Goal: Task Accomplishment & Management: Complete application form

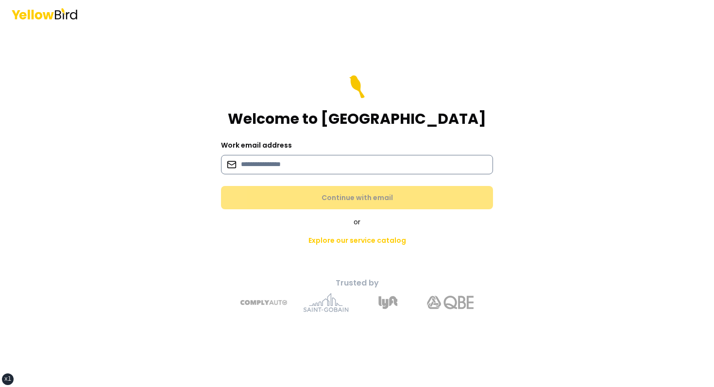
click at [361, 173] on input at bounding box center [357, 164] width 272 height 19
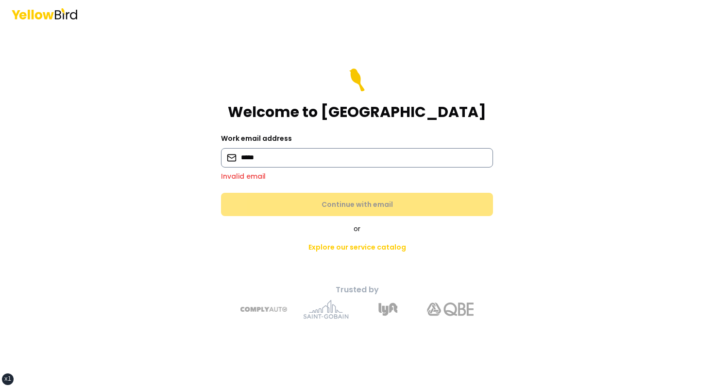
type input "**********"
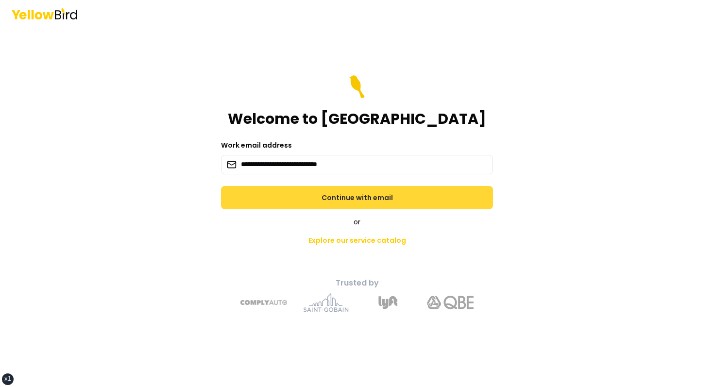
click at [357, 207] on button "Continue with email" at bounding box center [357, 197] width 272 height 23
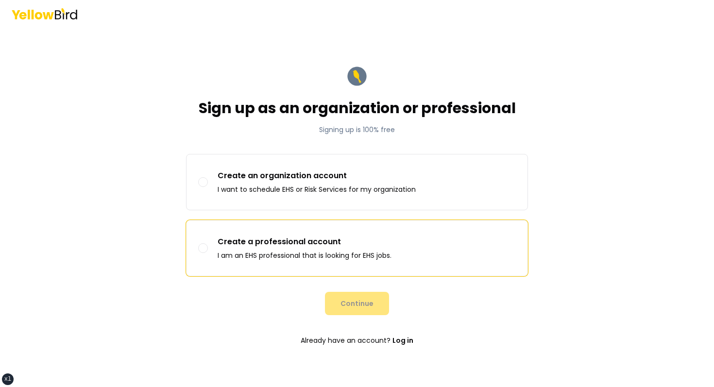
click at [325, 238] on p "Create a professional account" at bounding box center [305, 242] width 174 height 12
click at [208, 243] on button "Create a professional account I am an EHS professional that is looking for EHS …" at bounding box center [203, 248] width 10 height 10
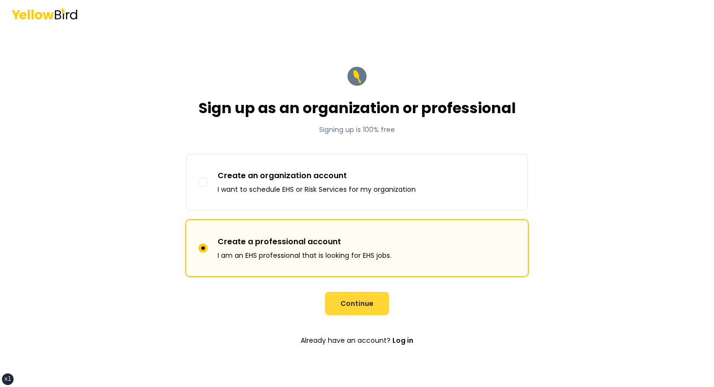
click at [358, 308] on button "Continue" at bounding box center [357, 303] width 64 height 23
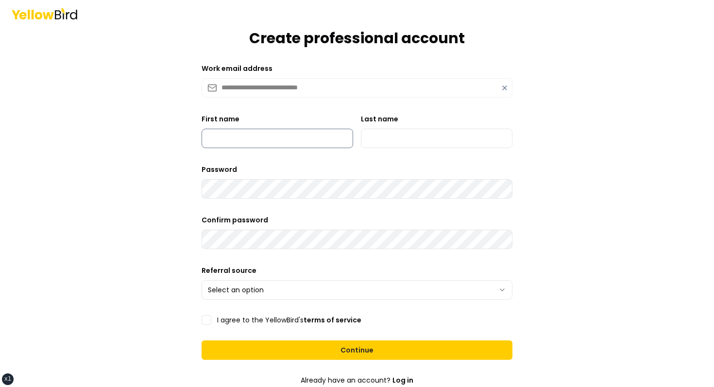
click at [267, 136] on input "First name" at bounding box center [278, 138] width 152 height 19
type input "*****"
click at [389, 153] on form "**********" at bounding box center [357, 221] width 326 height 468
click at [392, 142] on input "Last name" at bounding box center [437, 138] width 152 height 19
click at [406, 164] on div "Password" at bounding box center [357, 181] width 311 height 35
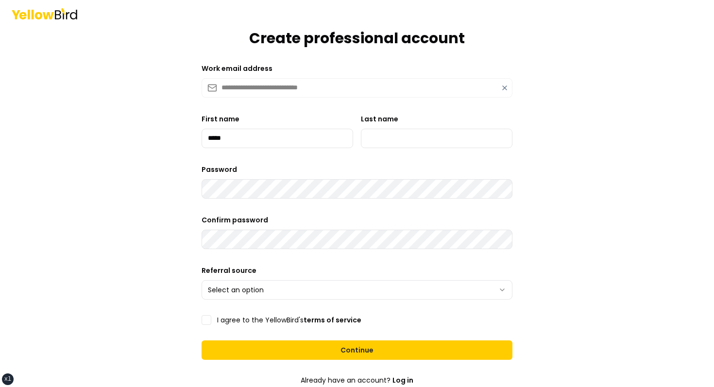
click at [422, 159] on form "**********" at bounding box center [357, 221] width 326 height 468
click at [422, 154] on form "**********" at bounding box center [357, 221] width 326 height 468
click at [421, 147] on input "Last name" at bounding box center [437, 138] width 152 height 19
type input "******"
click at [310, 291] on html "**********" at bounding box center [357, 193] width 714 height 387
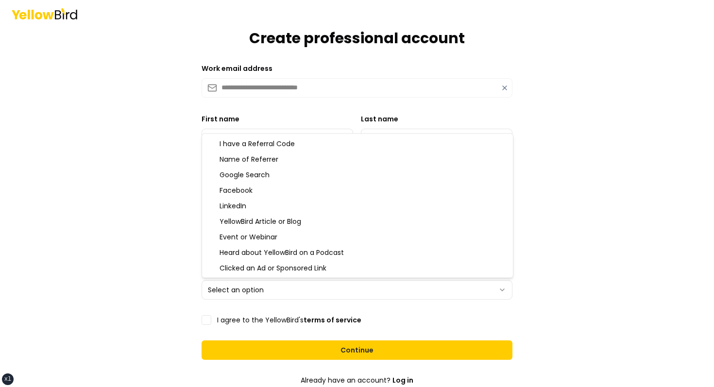
select select "*******"
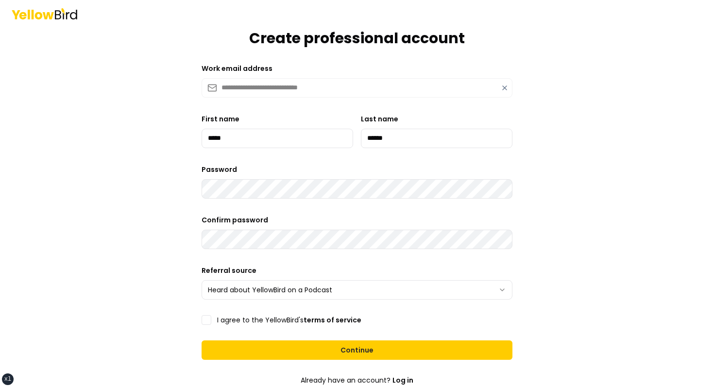
click at [245, 326] on form "**********" at bounding box center [357, 221] width 326 height 468
click at [250, 320] on label "I agree to the YellowBird's terms of service" at bounding box center [289, 320] width 144 height 7
click at [211, 320] on button "I agree to the YellowBird's terms of service" at bounding box center [207, 320] width 10 height 10
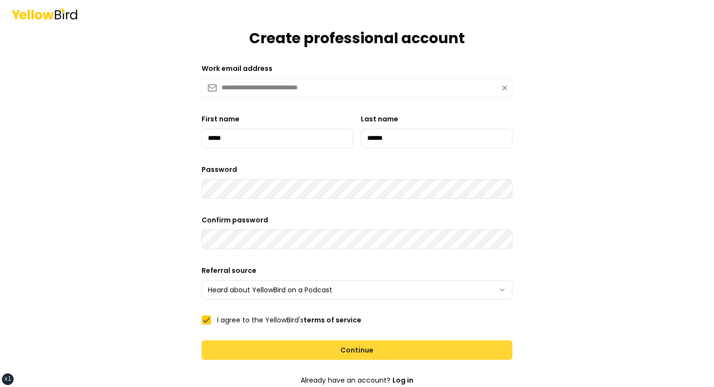
click at [292, 341] on button "Continue" at bounding box center [357, 349] width 311 height 19
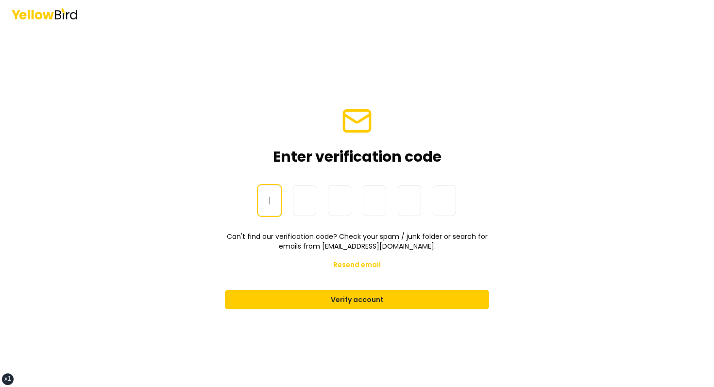
click at [265, 206] on input at bounding box center [367, 200] width 218 height 31
paste input "******"
type input "******"
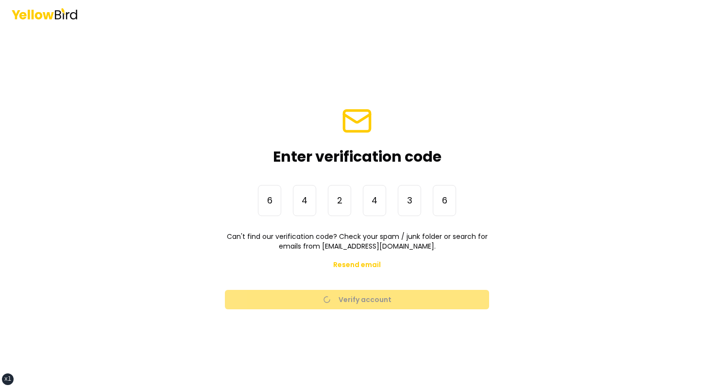
click at [521, 186] on main "Enter verification code One-Time Password 6 4 2 4 3 6 ****** Can't find our ver…" at bounding box center [356, 207] width 373 height 360
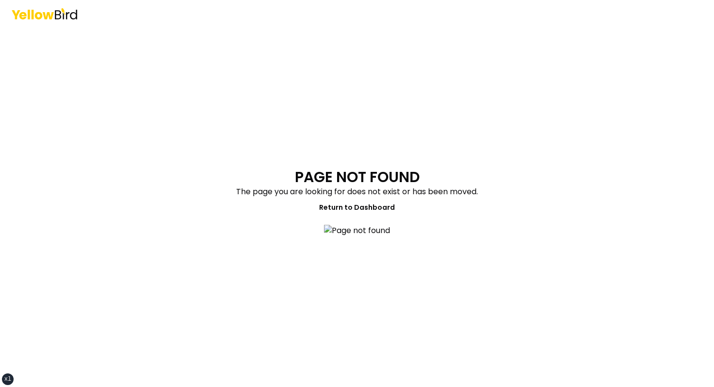
click at [190, 169] on section "PAGE NOT FOUND The page you are looking for does not exist or has been moved. R…" at bounding box center [356, 208] width 357 height 78
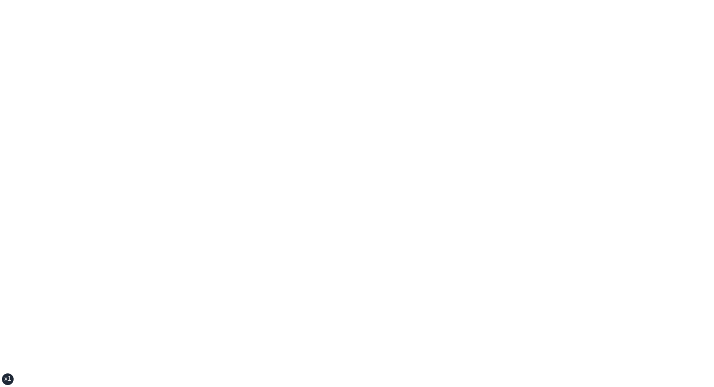
click at [161, 54] on div "xs sm md lg xl 2xl" at bounding box center [357, 193] width 714 height 387
click at [257, 77] on div "xs sm md lg xl 2xl" at bounding box center [357, 193] width 714 height 387
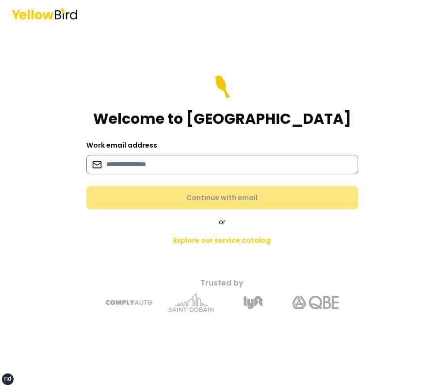
click at [175, 165] on input at bounding box center [222, 164] width 272 height 19
type input "**********"
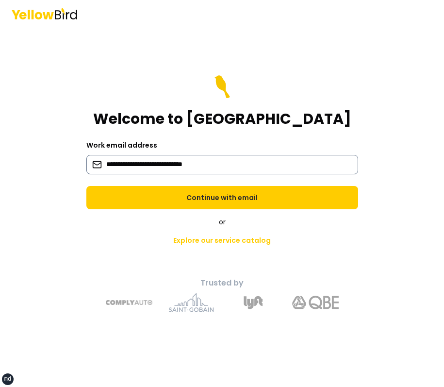
click at [86, 186] on button "Continue with email" at bounding box center [222, 197] width 272 height 23
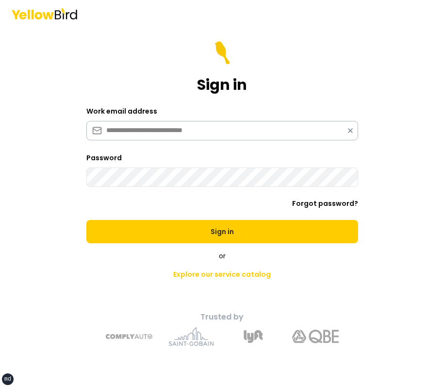
click at [86, 220] on button "Sign in" at bounding box center [222, 231] width 272 height 23
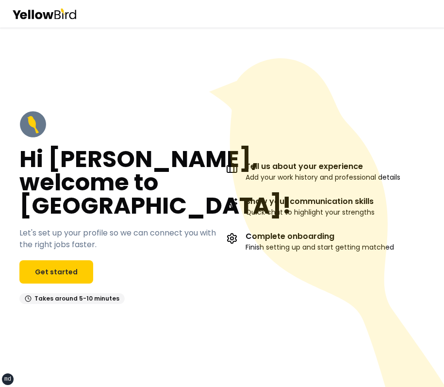
click at [287, 90] on icon at bounding box center [329, 236] width 240 height 357
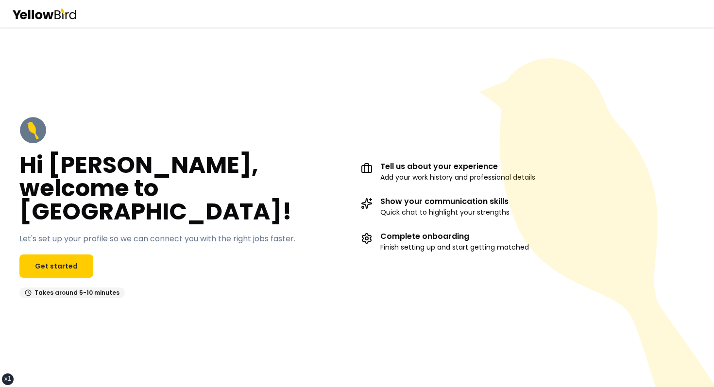
click at [334, 123] on div "Hi [PERSON_NAME], welcome to [GEOGRAPHIC_DATA]! Let's set up your profile so we…" at bounding box center [357, 207] width 714 height 221
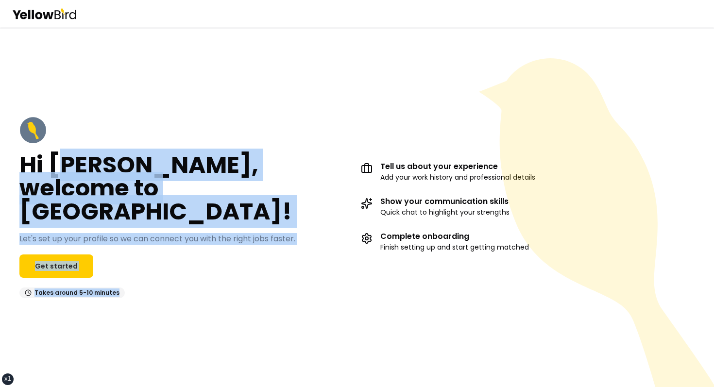
drag, startPoint x: 120, startPoint y: 287, endPoint x: 46, endPoint y: 141, distance: 163.4
click at [47, 143] on div "Hi [PERSON_NAME], welcome to [GEOGRAPHIC_DATA]! Let's set up your profile so we…" at bounding box center [357, 207] width 714 height 221
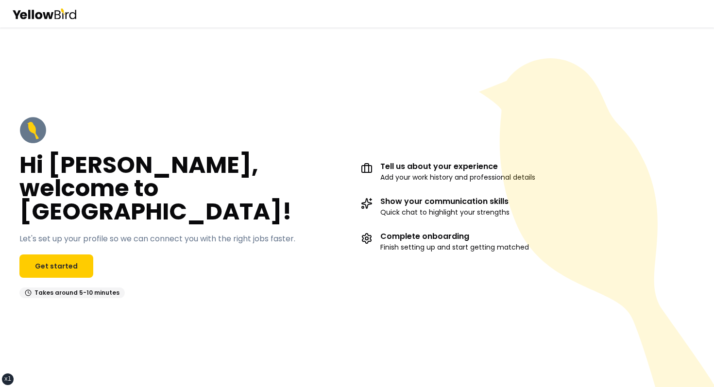
click at [17, 117] on div "Hi David, welcome to YellowBird! Let's set up your profile so we can connect yo…" at bounding box center [357, 207] width 714 height 221
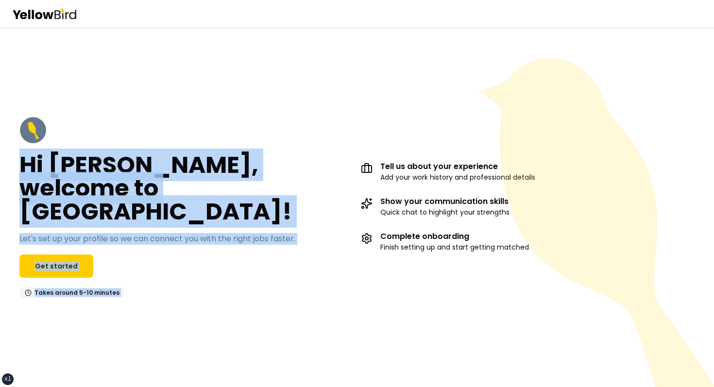
drag, startPoint x: 17, startPoint y: 117, endPoint x: 167, endPoint y: 340, distance: 268.4
click at [166, 337] on div "Hi David, welcome to YellowBird! Let's set up your profile so we can connect yo…" at bounding box center [357, 207] width 714 height 360
click at [167, 340] on div "Hi David, welcome to YellowBird! Let's set up your profile so we can connect yo…" at bounding box center [357, 207] width 714 height 360
drag, startPoint x: 167, startPoint y: 340, endPoint x: 41, endPoint y: 133, distance: 242.2
click at [42, 135] on div "Hi David, welcome to YellowBird! Let's set up your profile so we can connect yo…" at bounding box center [357, 207] width 714 height 360
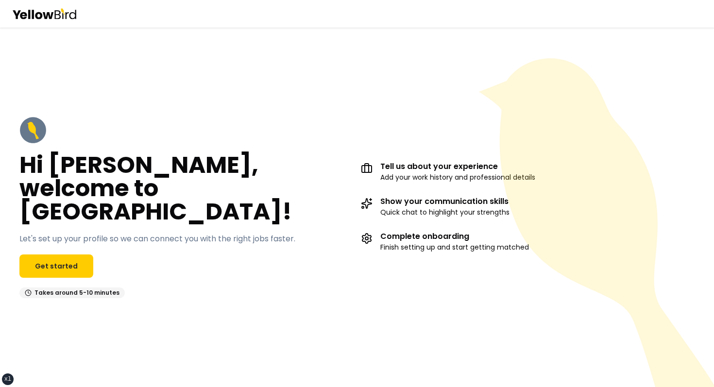
click at [20, 113] on div "Hi David, welcome to YellowBird! Let's set up your profile so we can connect yo…" at bounding box center [357, 207] width 714 height 221
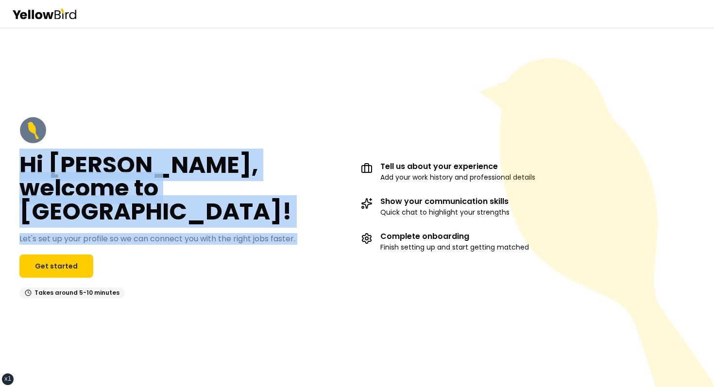
drag, startPoint x: 20, startPoint y: 113, endPoint x: 123, endPoint y: 251, distance: 171.8
click at [123, 251] on div "Hi David, welcome to YellowBird! Let's set up your profile so we can connect yo…" at bounding box center [357, 207] width 714 height 221
click at [123, 251] on div "Hi David, welcome to YellowBird! Let's set up your profile so we can connect yo…" at bounding box center [186, 208] width 334 height 182
drag, startPoint x: 123, startPoint y: 284, endPoint x: 28, endPoint y: 90, distance: 215.7
click at [29, 91] on div "Hi David, welcome to YellowBird! Let's set up your profile so we can connect yo…" at bounding box center [357, 207] width 714 height 360
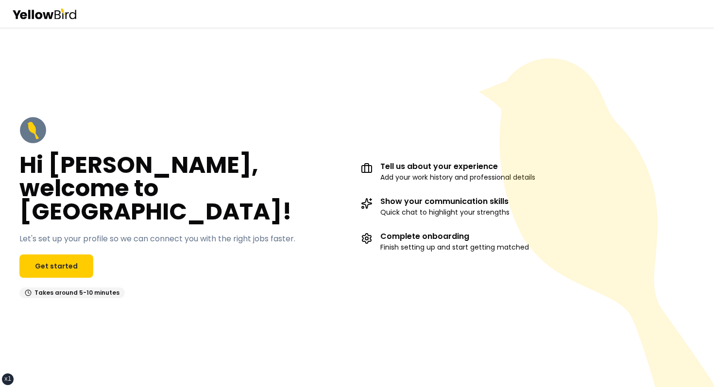
click at [28, 90] on div "Hi David, welcome to YellowBird! Let's set up your profile so we can connect yo…" at bounding box center [357, 207] width 714 height 360
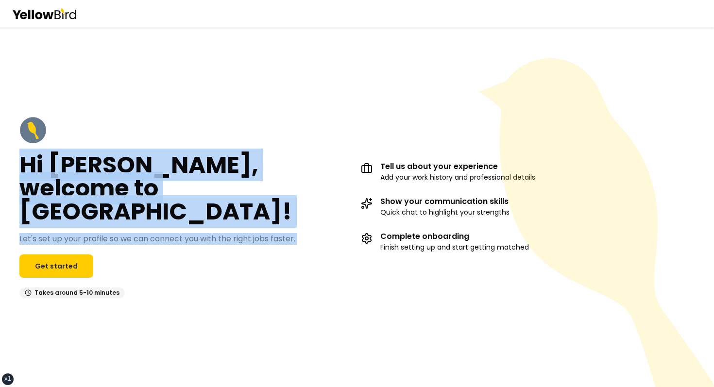
drag, startPoint x: 28, startPoint y: 90, endPoint x: 143, endPoint y: 291, distance: 232.1
click at [141, 289] on div "Hi David, welcome to YellowBird! Let's set up your profile so we can connect yo…" at bounding box center [357, 207] width 714 height 360
click at [143, 291] on div "Hi David, welcome to YellowBird! Let's set up your profile so we can connect yo…" at bounding box center [357, 207] width 714 height 221
drag, startPoint x: 143, startPoint y: 291, endPoint x: 17, endPoint y: 33, distance: 287.8
click at [18, 34] on div "Hi David, welcome to YellowBird! Let's set up your profile so we can connect yo…" at bounding box center [357, 207] width 714 height 360
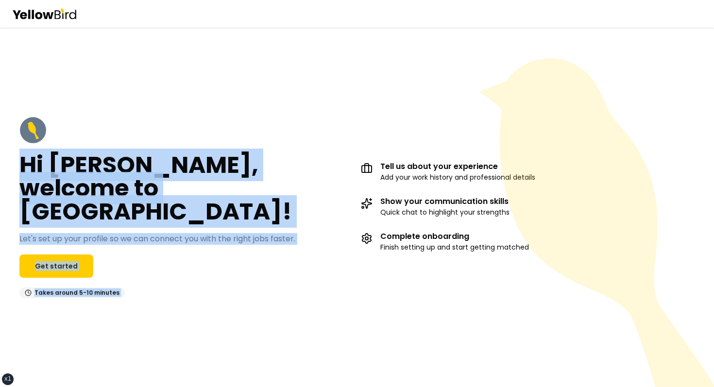
click at [34, 106] on div "Hi David, welcome to YellowBird! Let's set up your profile so we can connect yo…" at bounding box center [357, 207] width 714 height 360
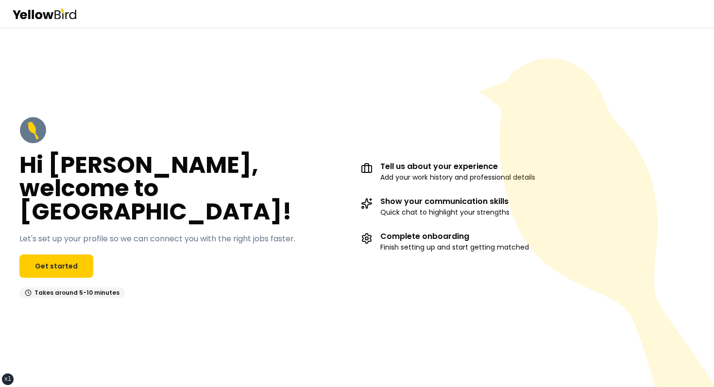
click at [34, 106] on div "Hi David, welcome to YellowBird! Let's set up your profile so we can connect yo…" at bounding box center [357, 207] width 714 height 360
click at [65, 189] on h2 "Hi [PERSON_NAME], welcome to [GEOGRAPHIC_DATA]!" at bounding box center [186, 188] width 334 height 70
click at [72, 205] on h2 "Hi [PERSON_NAME], welcome to [GEOGRAPHIC_DATA]!" at bounding box center [186, 188] width 334 height 70
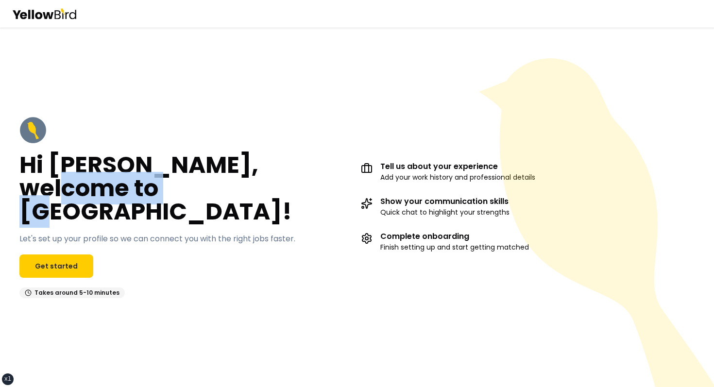
click at [108, 202] on h2 "Hi [PERSON_NAME], welcome to [GEOGRAPHIC_DATA]!" at bounding box center [186, 188] width 334 height 70
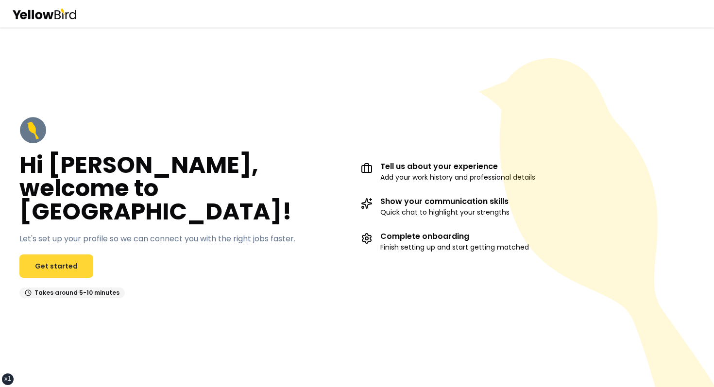
click at [74, 255] on link "Get started" at bounding box center [56, 266] width 74 height 23
click at [63, 255] on link "Get started" at bounding box center [56, 266] width 74 height 23
click at [59, 255] on link "Get started" at bounding box center [56, 266] width 74 height 23
click at [215, 210] on h2 "Hi [PERSON_NAME], welcome to [GEOGRAPHIC_DATA]!" at bounding box center [186, 188] width 334 height 70
click at [299, 112] on div "Hi David, welcome to YellowBird! Let's set up your profile so we can connect yo…" at bounding box center [357, 207] width 714 height 221
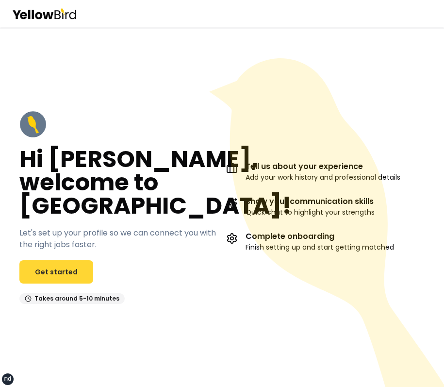
click at [87, 266] on link "Get started" at bounding box center [56, 271] width 74 height 23
click at [346, 117] on icon at bounding box center [326, 222] width 235 height 329
click at [361, 72] on icon at bounding box center [326, 222] width 235 height 329
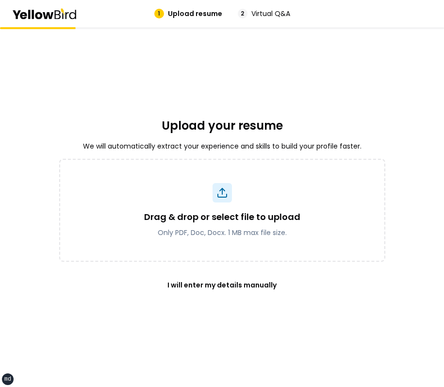
click at [335, 84] on div "Upload your resume We will automatically extract your experience and skills to …" at bounding box center [222, 207] width 326 height 360
click at [337, 58] on div "Upload your resume We will automatically extract your experience and skills to …" at bounding box center [222, 207] width 326 height 360
click at [293, 104] on div "Upload your resume We will automatically extract your experience and skills to …" at bounding box center [222, 207] width 326 height 360
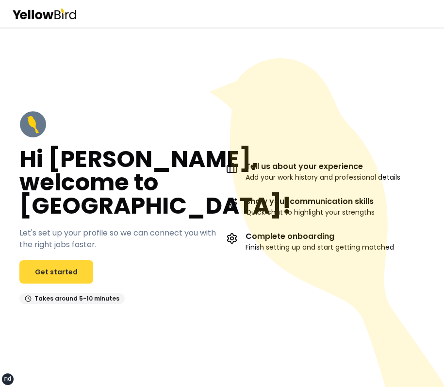
click at [55, 267] on link "Get started" at bounding box center [56, 271] width 74 height 23
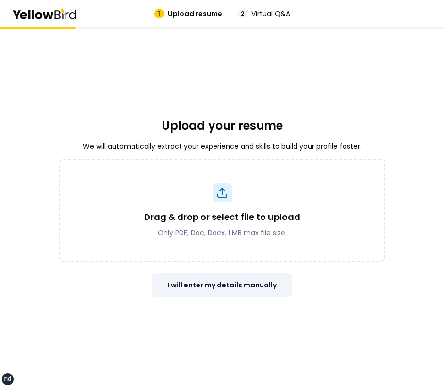
click at [221, 287] on button "I will enter my details manually" at bounding box center [222, 284] width 140 height 23
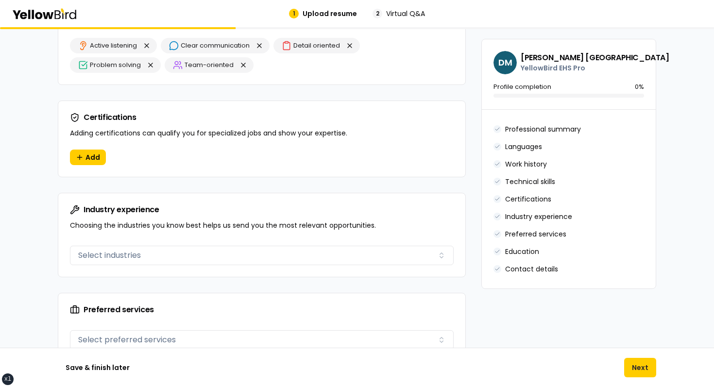
scroll to position [1153, 0]
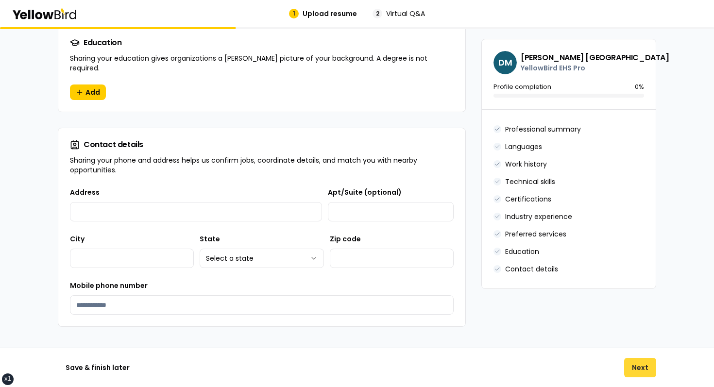
click at [444, 370] on button "Next" at bounding box center [640, 367] width 32 height 19
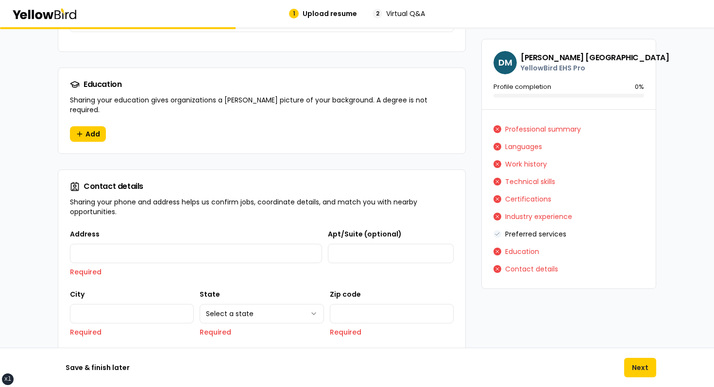
scroll to position [1248, 0]
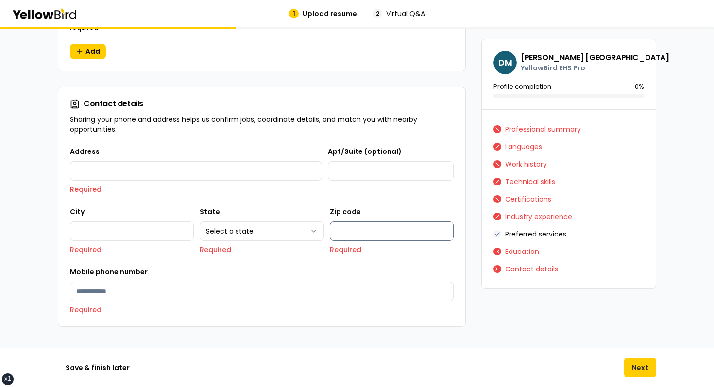
click at [370, 231] on input "Zip code" at bounding box center [392, 230] width 124 height 19
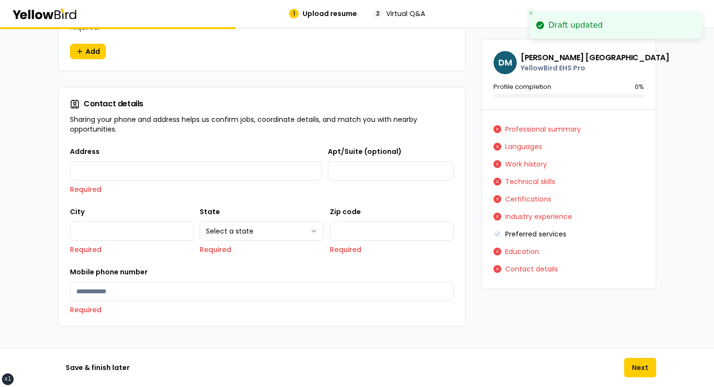
click at [368, 255] on div "**********" at bounding box center [262, 230] width 384 height 169
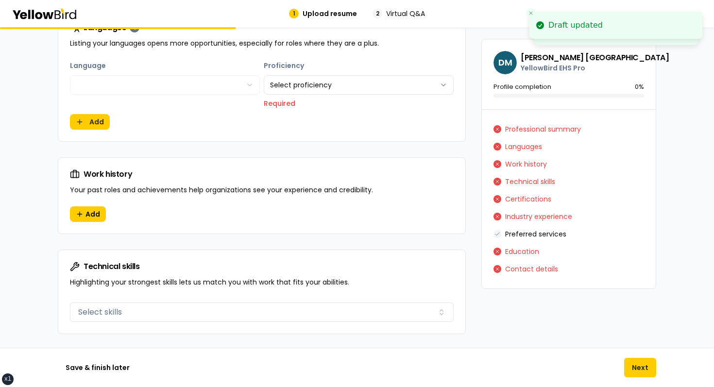
scroll to position [174, 0]
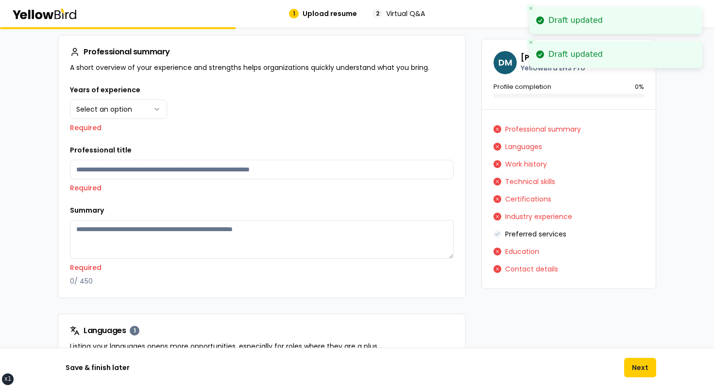
click at [444, 7] on icon "Close toast" at bounding box center [531, 8] width 6 height 6
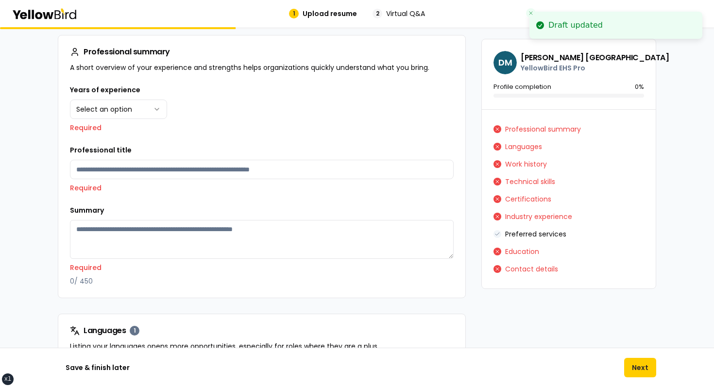
click at [444, 9] on button "Close toast" at bounding box center [531, 13] width 10 height 10
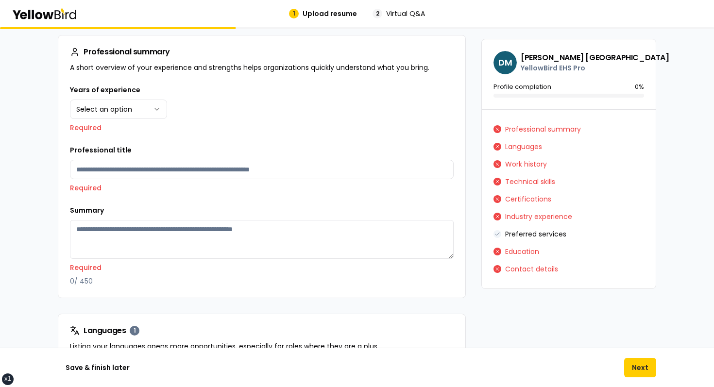
click at [444, 77] on div "Professional summary A short overview of your experience and strengths helps or…" at bounding box center [261, 59] width 407 height 49
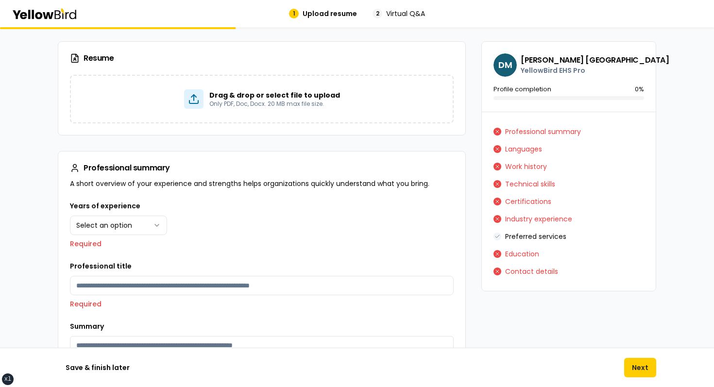
scroll to position [0, 0]
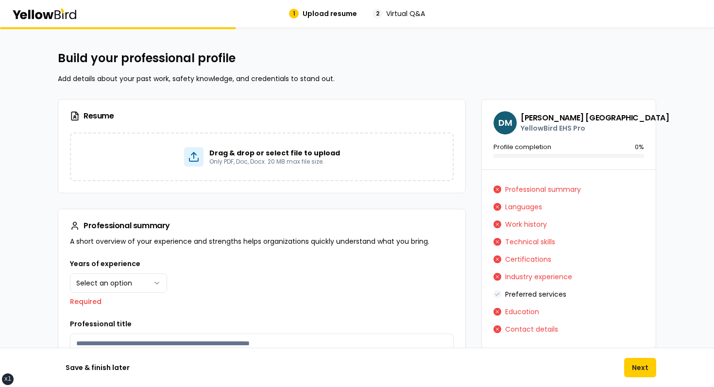
click at [444, 56] on h2 "Build your professional profile" at bounding box center [357, 59] width 598 height 16
click at [427, 102] on div "Resume" at bounding box center [261, 116] width 407 height 33
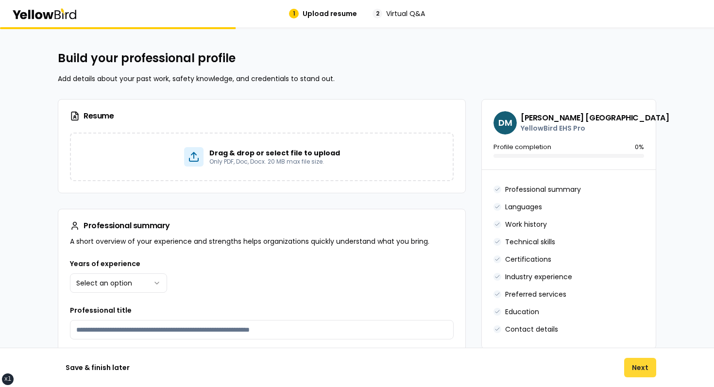
click at [444, 369] on button "Next" at bounding box center [640, 367] width 32 height 19
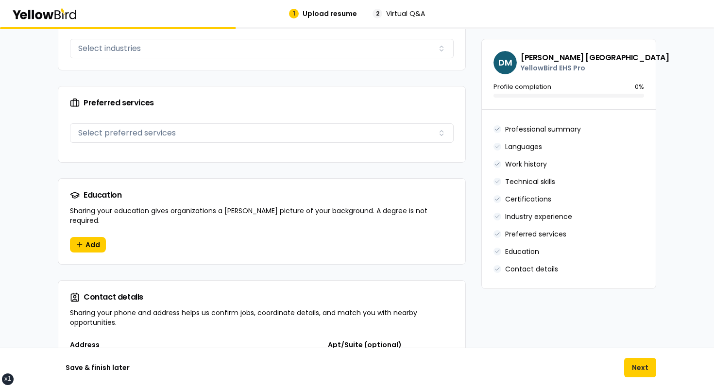
scroll to position [1153, 0]
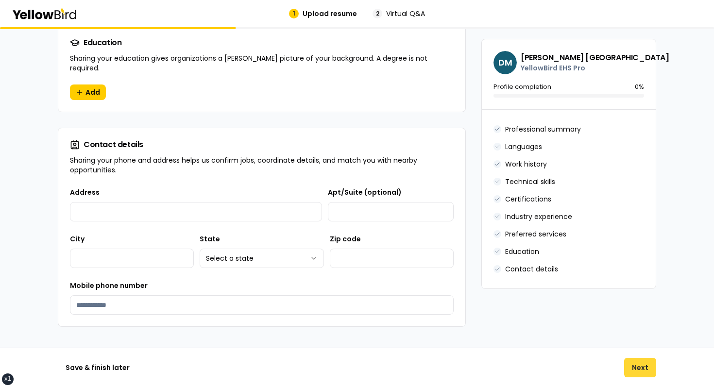
click at [444, 365] on button "Next" at bounding box center [640, 367] width 32 height 19
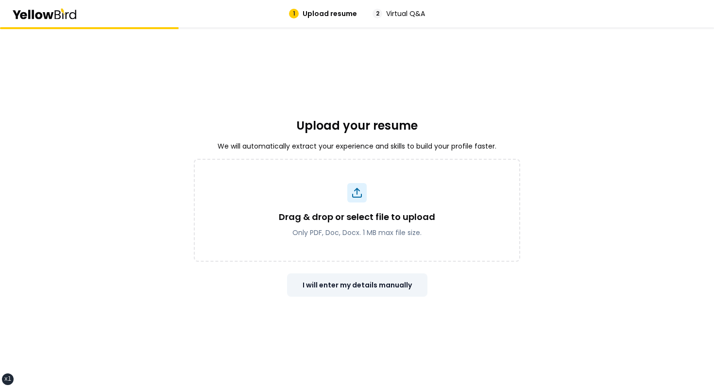
click at [360, 282] on button "I will enter my details manually" at bounding box center [357, 284] width 140 height 23
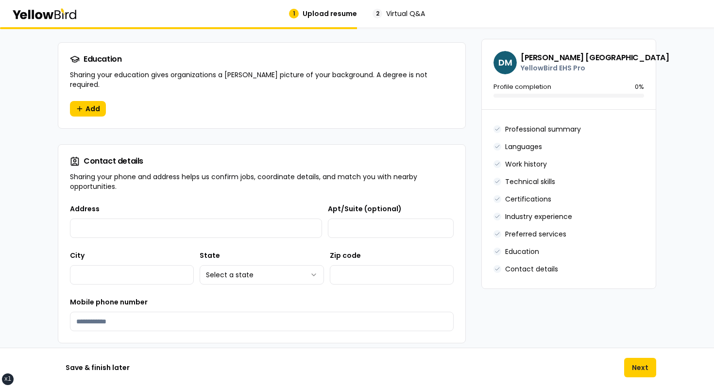
scroll to position [1153, 0]
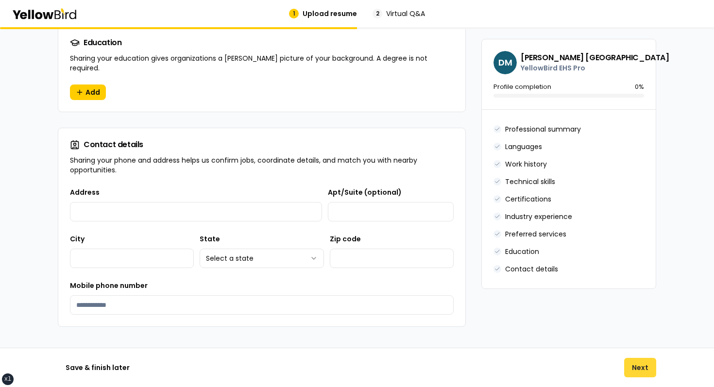
click at [444, 361] on button "Next" at bounding box center [640, 367] width 32 height 19
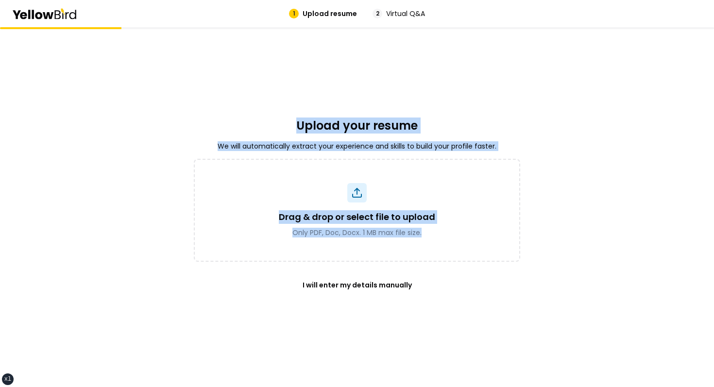
drag, startPoint x: 275, startPoint y: 116, endPoint x: 473, endPoint y: 314, distance: 279.9
click at [472, 313] on div "Upload your resume We will automatically extract your experience and skills to …" at bounding box center [357, 207] width 326 height 360
click at [473, 314] on div "Upload your resume We will automatically extract your experience and skills to …" at bounding box center [357, 207] width 326 height 360
drag, startPoint x: 473, startPoint y: 314, endPoint x: 249, endPoint y: 68, distance: 332.5
click at [252, 69] on div "Upload your resume We will automatically extract your experience and skills to …" at bounding box center [357, 207] width 326 height 360
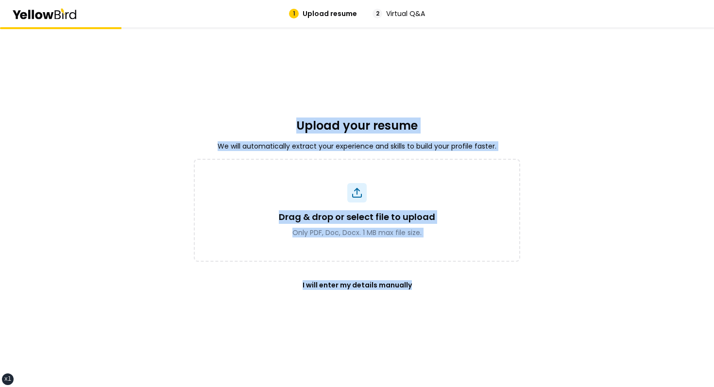
click at [249, 68] on div "Upload your resume We will automatically extract your experience and skills to …" at bounding box center [357, 207] width 326 height 360
drag, startPoint x: 249, startPoint y: 68, endPoint x: 474, endPoint y: 340, distance: 353.3
click at [473, 338] on div "Upload your resume We will automatically extract your experience and skills to …" at bounding box center [357, 207] width 326 height 360
click at [474, 340] on div "Upload your resume We will automatically extract your experience and skills to …" at bounding box center [357, 207] width 326 height 360
drag, startPoint x: 474, startPoint y: 340, endPoint x: 324, endPoint y: 125, distance: 261.9
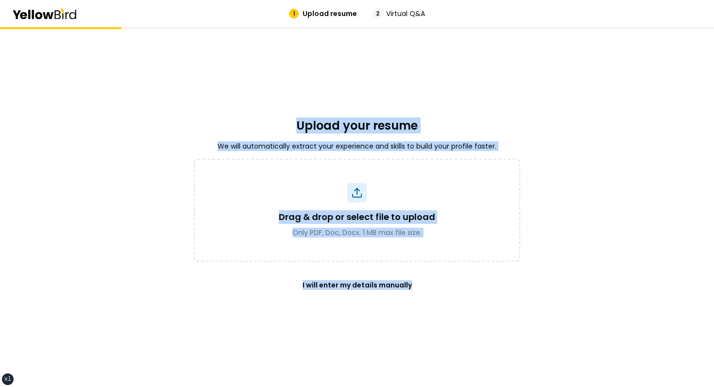
click at [324, 126] on div "Upload your resume We will automatically extract your experience and skills to …" at bounding box center [357, 207] width 326 height 360
click at [324, 125] on h2 "Upload your resume" at bounding box center [356, 126] width 121 height 16
drag, startPoint x: 324, startPoint y: 125, endPoint x: 409, endPoint y: 300, distance: 194.6
click at [405, 287] on div "Upload your resume We will automatically extract your experience and skills to …" at bounding box center [357, 207] width 326 height 360
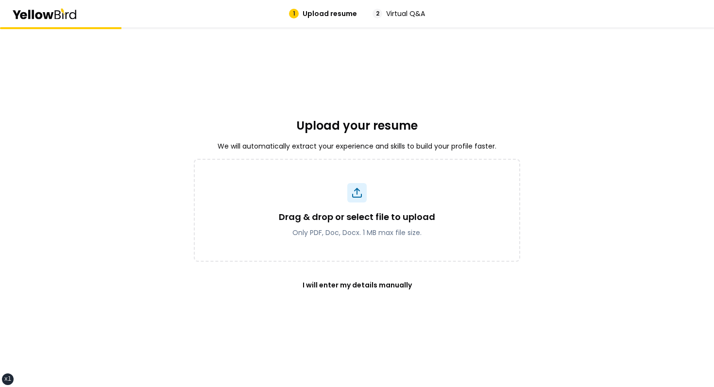
click at [422, 302] on div "Upload your resume We will automatically extract your experience and skills to …" at bounding box center [357, 207] width 326 height 360
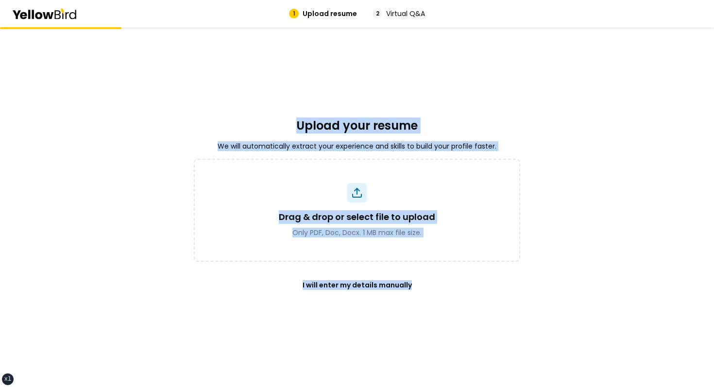
drag, startPoint x: 422, startPoint y: 302, endPoint x: 262, endPoint y: 82, distance: 272.3
click at [262, 82] on div "Upload your resume We will automatically extract your experience and skills to …" at bounding box center [357, 207] width 326 height 360
drag, startPoint x: 262, startPoint y: 82, endPoint x: 416, endPoint y: 330, distance: 292.2
click at [415, 329] on div "Upload your resume We will automatically extract your experience and skills to …" at bounding box center [357, 207] width 326 height 360
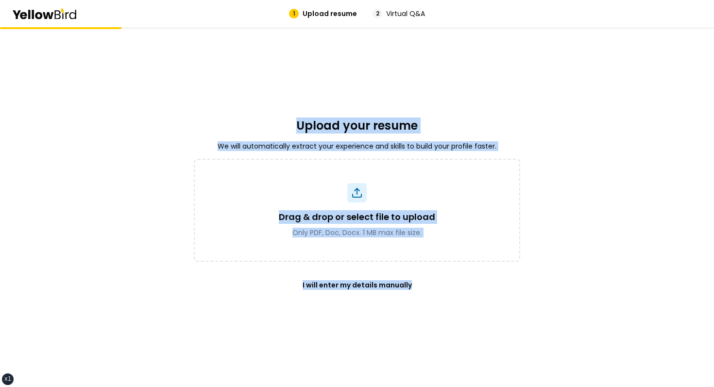
click at [416, 330] on div "Upload your resume We will automatically extract your experience and skills to …" at bounding box center [357, 207] width 326 height 360
drag, startPoint x: 416, startPoint y: 330, endPoint x: 291, endPoint y: 82, distance: 278.0
click at [292, 84] on div "Upload your resume We will automatically extract your experience and skills to …" at bounding box center [357, 207] width 326 height 360
click at [291, 82] on div "Upload your resume We will automatically extract your experience and skills to …" at bounding box center [357, 207] width 326 height 360
drag, startPoint x: 291, startPoint y: 82, endPoint x: 411, endPoint y: 347, distance: 290.9
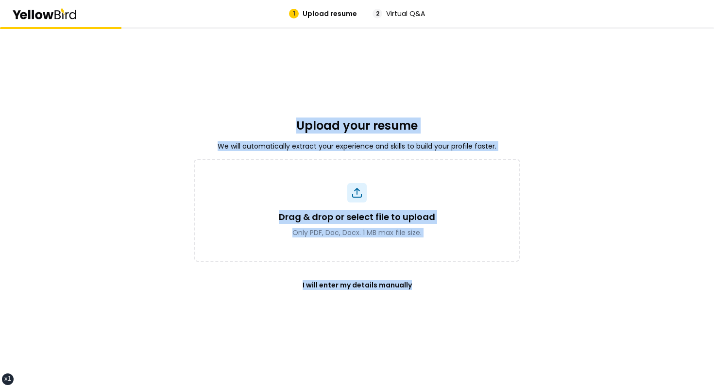
click at [402, 333] on div "Upload your resume We will automatically extract your experience and skills to …" at bounding box center [357, 207] width 326 height 360
click at [411, 347] on div "Upload your resume We will automatically extract your experience and skills to …" at bounding box center [357, 207] width 326 height 360
drag, startPoint x: 411, startPoint y: 347, endPoint x: 291, endPoint y: 24, distance: 343.9
click at [292, 24] on div "1 Upload resume 2 Virtual Q&A Upload your resume We will automatically extract …" at bounding box center [357, 193] width 714 height 387
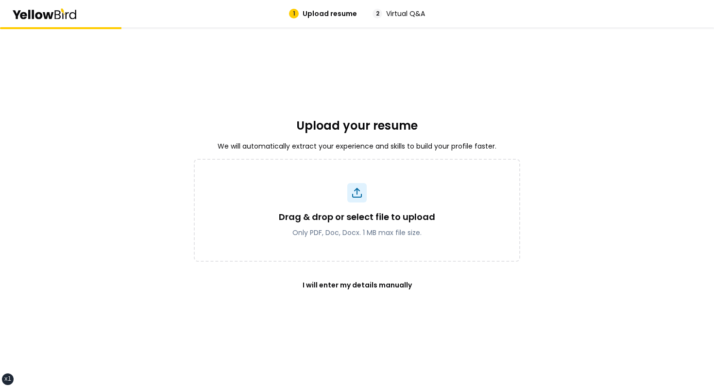
click at [290, 113] on div "Upload your resume We will automatically extract your experience and skills to …" at bounding box center [357, 207] width 326 height 360
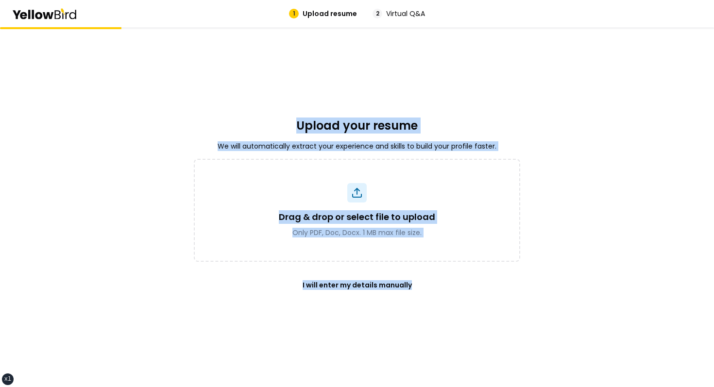
drag, startPoint x: 290, startPoint y: 113, endPoint x: 472, endPoint y: 386, distance: 328.0
click at [471, 386] on div "Upload your resume We will automatically extract your experience and skills to …" at bounding box center [357, 207] width 326 height 360
click at [472, 386] on div "Upload your resume We will automatically extract your experience and skills to …" at bounding box center [357, 207] width 326 height 360
drag, startPoint x: 434, startPoint y: 340, endPoint x: 300, endPoint y: 102, distance: 272.5
click at [300, 102] on div "Upload your resume We will automatically extract your experience and skills to …" at bounding box center [357, 207] width 326 height 360
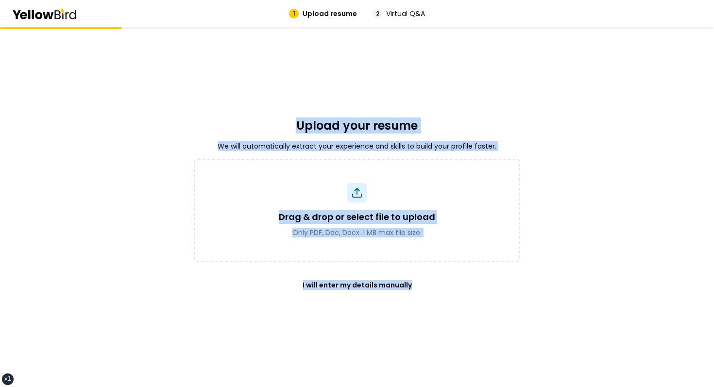
click at [300, 102] on div "Upload your resume We will automatically extract your experience and skills to …" at bounding box center [357, 207] width 326 height 360
drag, startPoint x: 300, startPoint y: 102, endPoint x: 434, endPoint y: 387, distance: 314.6
click at [434, 387] on div "Upload your resume We will automatically extract your experience and skills to …" at bounding box center [357, 207] width 326 height 360
click at [410, 323] on div "Upload your resume We will automatically extract your experience and skills to …" at bounding box center [357, 207] width 326 height 360
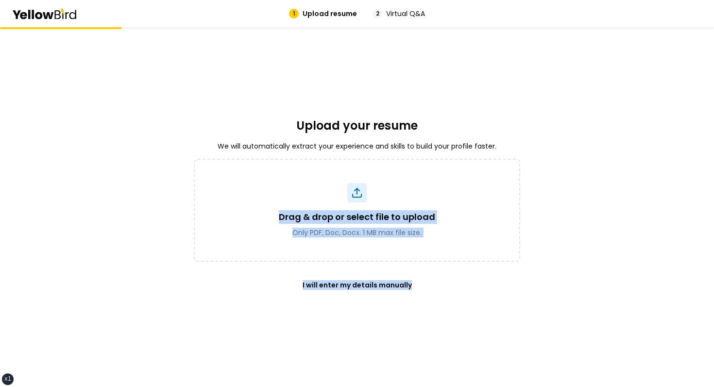
drag, startPoint x: 410, startPoint y: 323, endPoint x: 269, endPoint y: 89, distance: 272.4
click at [269, 91] on div "Upload your resume We will automatically extract your experience and skills to …" at bounding box center [357, 207] width 326 height 360
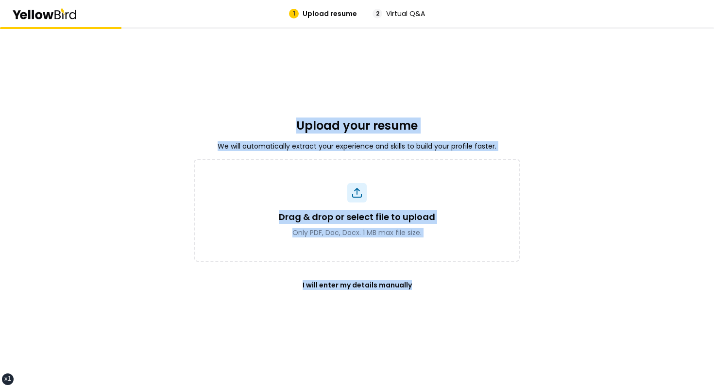
click at [269, 89] on div "Upload your resume We will automatically extract your experience and skills to …" at bounding box center [357, 207] width 326 height 360
drag, startPoint x: 269, startPoint y: 89, endPoint x: 416, endPoint y: 362, distance: 309.7
click at [415, 359] on div "Upload your resume We will automatically extract your experience and skills to …" at bounding box center [357, 207] width 326 height 360
drag, startPoint x: 416, startPoint y: 362, endPoint x: 286, endPoint y: 81, distance: 309.9
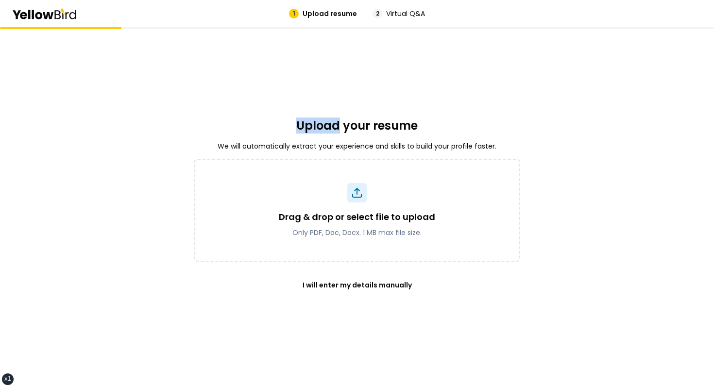
click at [300, 94] on div "Upload your resume We will automatically extract your experience and skills to …" at bounding box center [357, 207] width 326 height 360
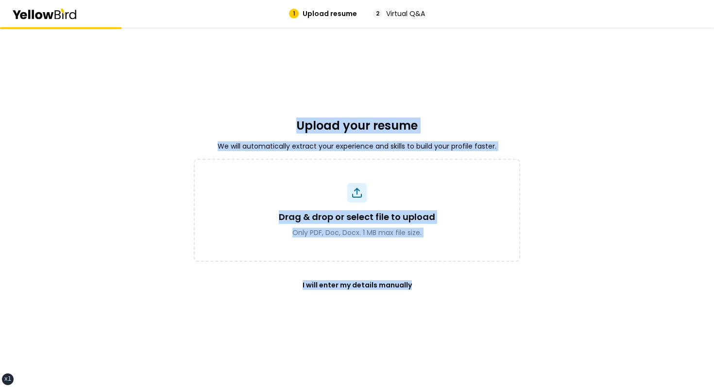
drag, startPoint x: 300, startPoint y: 94, endPoint x: 406, endPoint y: 318, distance: 247.5
click at [406, 318] on div "Upload your resume We will automatically extract your experience and skills to …" at bounding box center [357, 207] width 326 height 360
click at [407, 319] on div "Upload your resume We will automatically extract your experience and skills to …" at bounding box center [357, 207] width 326 height 360
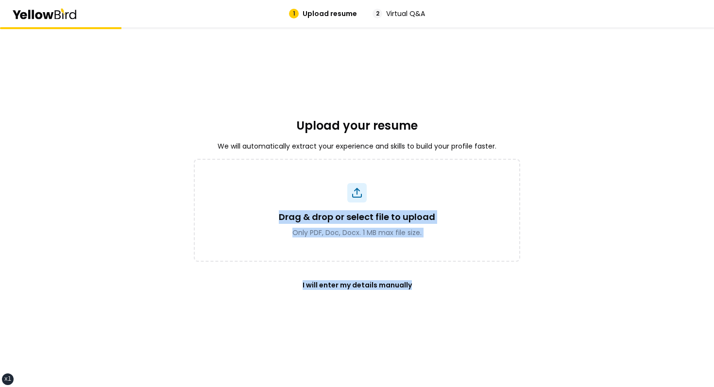
drag, startPoint x: 407, startPoint y: 319, endPoint x: 287, endPoint y: 125, distance: 227.5
click at [287, 126] on div "Upload your resume We will automatically extract your experience and skills to …" at bounding box center [357, 207] width 326 height 360
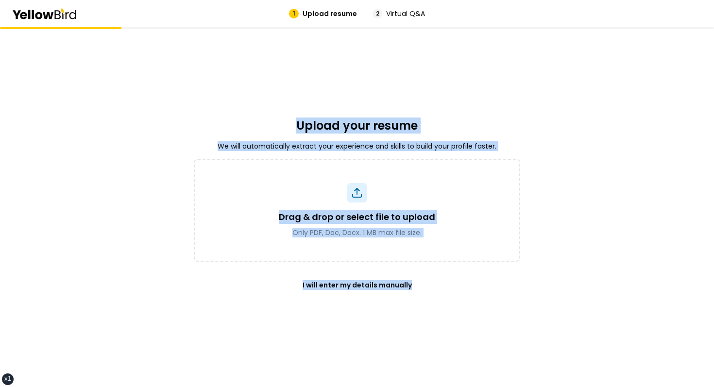
click at [287, 125] on div "Upload your resume We will automatically extract your experience and skills to …" at bounding box center [357, 207] width 326 height 360
drag, startPoint x: 287, startPoint y: 125, endPoint x: 417, endPoint y: 387, distance: 291.9
click at [413, 383] on div "Upload your resume We will automatically extract your experience and skills to …" at bounding box center [357, 207] width 326 height 360
click at [417, 387] on div "Upload your resume We will automatically extract your experience and skills to …" at bounding box center [357, 207] width 326 height 360
drag, startPoint x: 417, startPoint y: 387, endPoint x: 267, endPoint y: 116, distance: 309.4
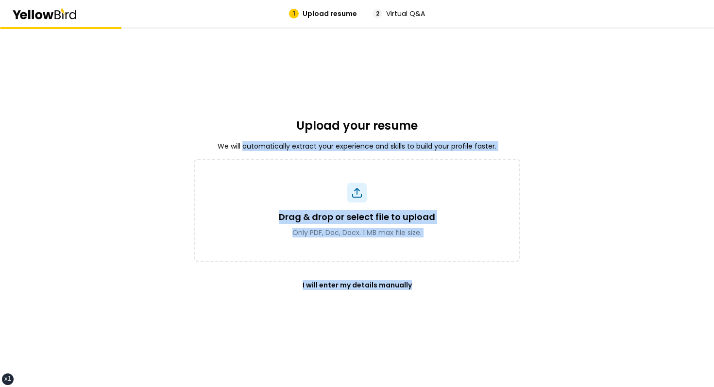
click at [268, 120] on div "Upload your resume We will automatically extract your experience and skills to …" at bounding box center [357, 207] width 326 height 360
click at [267, 116] on div "Upload your resume We will automatically extract your experience and skills to …" at bounding box center [357, 207] width 326 height 360
drag, startPoint x: 267, startPoint y: 116, endPoint x: 408, endPoint y: 314, distance: 242.7
click at [407, 314] on div "Upload your resume We will automatically extract your experience and skills to …" at bounding box center [357, 207] width 326 height 360
click at [408, 314] on div "Upload your resume We will automatically extract your experience and skills to …" at bounding box center [357, 207] width 326 height 360
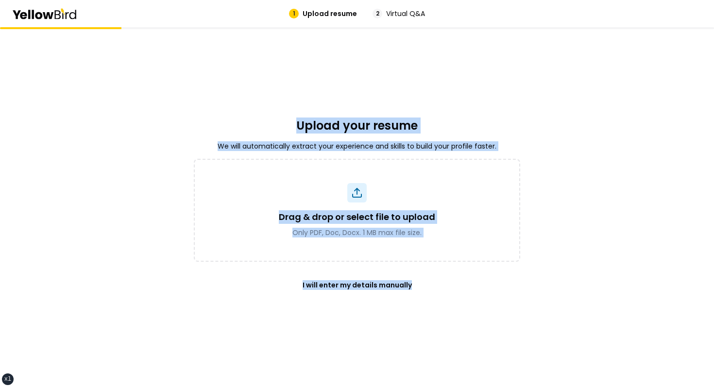
drag, startPoint x: 408, startPoint y: 314, endPoint x: 304, endPoint y: 79, distance: 256.6
click at [308, 80] on div "Upload your resume We will automatically extract your experience and skills to …" at bounding box center [357, 207] width 326 height 360
click at [304, 79] on div "Upload your resume We will automatically extract your experience and skills to …" at bounding box center [357, 207] width 326 height 360
drag, startPoint x: 304, startPoint y: 79, endPoint x: 450, endPoint y: 340, distance: 299.4
click at [448, 339] on div "Upload your resume We will automatically extract your experience and skills to …" at bounding box center [357, 207] width 326 height 360
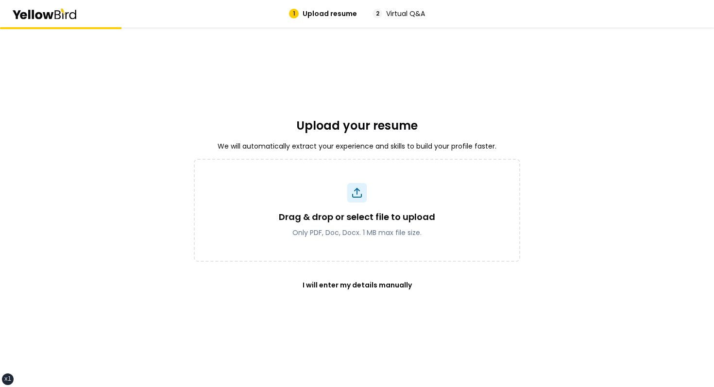
click at [279, 117] on div "Upload your resume We will automatically extract your experience and skills to …" at bounding box center [357, 207] width 326 height 360
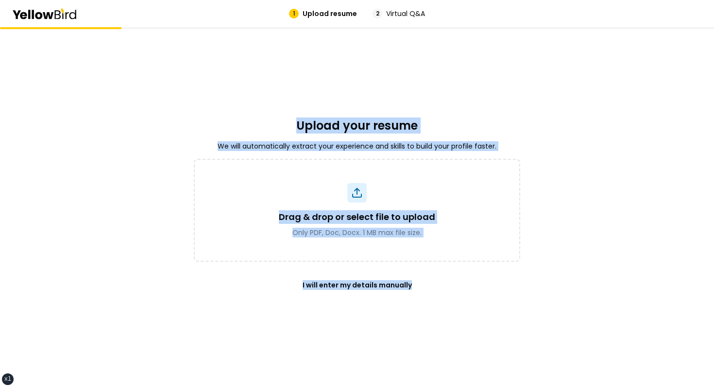
drag, startPoint x: 279, startPoint y: 117, endPoint x: 437, endPoint y: 342, distance: 275.2
click at [437, 341] on div "Upload your resume We will automatically extract your experience and skills to …" at bounding box center [357, 207] width 326 height 360
click at [437, 342] on div "Upload your resume We will automatically extract your experience and skills to …" at bounding box center [357, 207] width 326 height 360
drag, startPoint x: 437, startPoint y: 342, endPoint x: 287, endPoint y: 103, distance: 282.5
click at [287, 103] on div "Upload your resume We will automatically extract your experience and skills to …" at bounding box center [357, 207] width 326 height 360
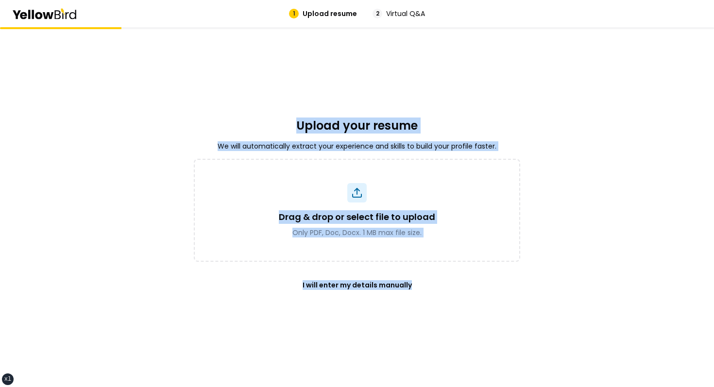
click at [287, 103] on div "Upload your resume We will automatically extract your experience and skills to …" at bounding box center [357, 207] width 326 height 360
drag, startPoint x: 287, startPoint y: 103, endPoint x: 417, endPoint y: 299, distance: 235.1
click at [414, 297] on div "Upload your resume We will automatically extract your experience and skills to …" at bounding box center [357, 207] width 326 height 360
click at [417, 299] on div "Upload your resume We will automatically extract your experience and skills to …" at bounding box center [357, 207] width 326 height 360
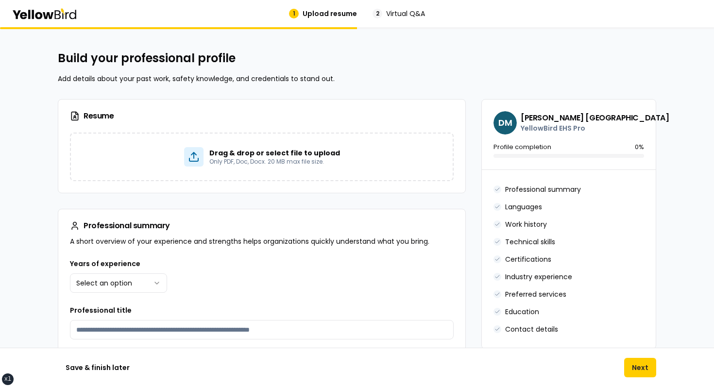
click at [280, 60] on h2 "Build your professional profile" at bounding box center [357, 59] width 598 height 16
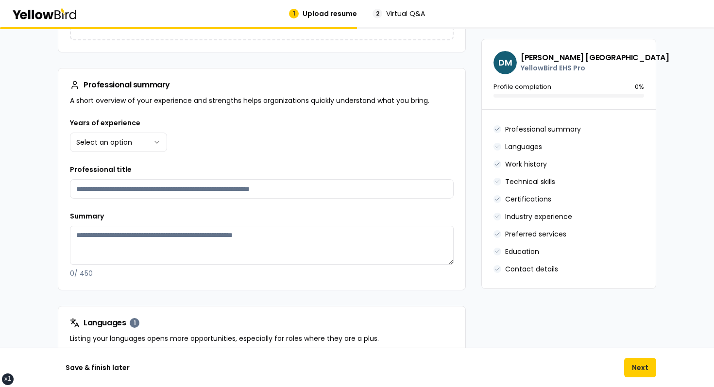
scroll to position [266, 0]
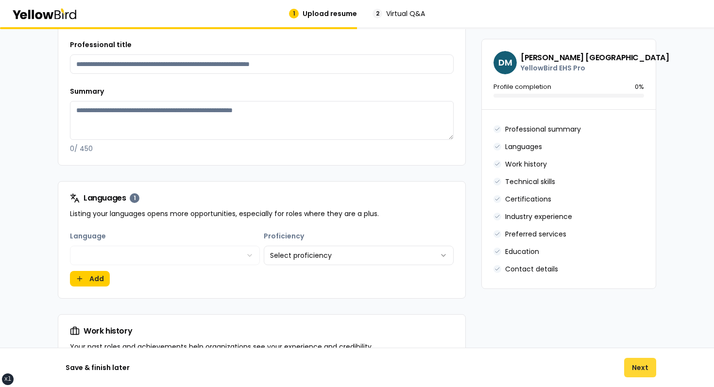
click at [643, 371] on button "Next" at bounding box center [640, 367] width 32 height 19
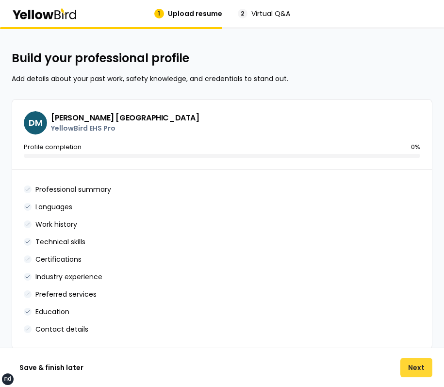
click at [423, 363] on button "Next" at bounding box center [417, 367] width 32 height 19
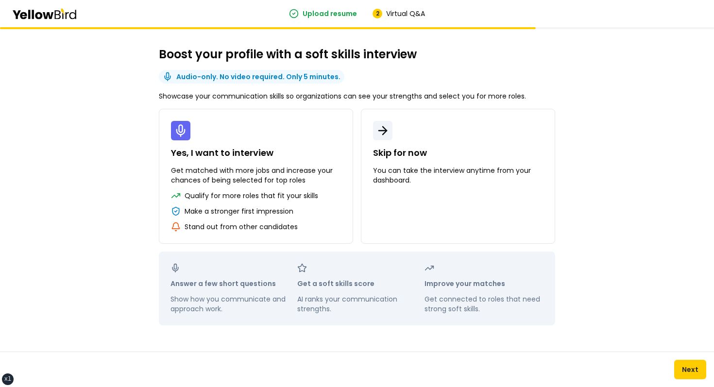
click at [76, 131] on div "Boost your profile with a soft skills interview Audio-only. No video required. …" at bounding box center [357, 207] width 714 height 360
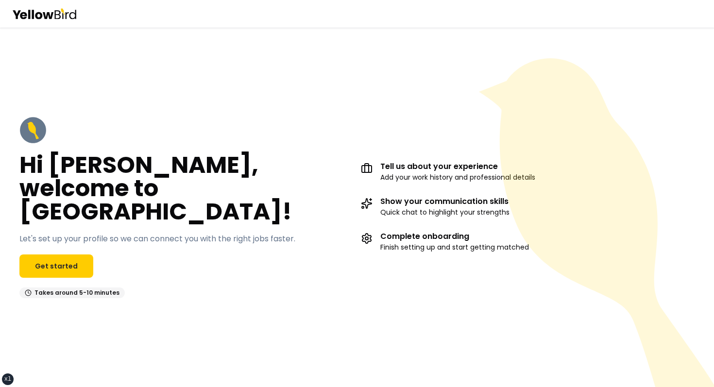
click at [90, 236] on div "Hi [PERSON_NAME], welcome to [GEOGRAPHIC_DATA]! Let's set up your profile so we…" at bounding box center [186, 208] width 334 height 182
click at [83, 255] on link "Get started" at bounding box center [56, 266] width 74 height 23
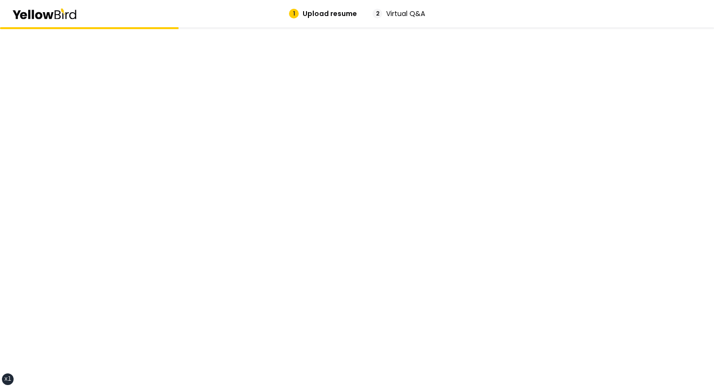
click at [165, 198] on div at bounding box center [357, 207] width 714 height 360
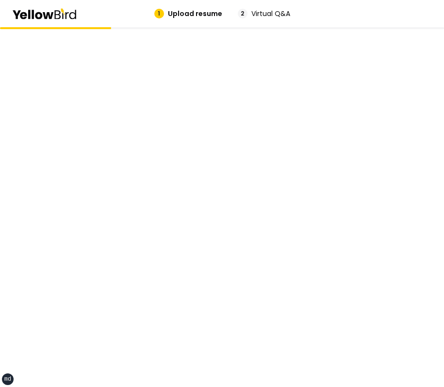
click at [365, 130] on div at bounding box center [222, 207] width 326 height 360
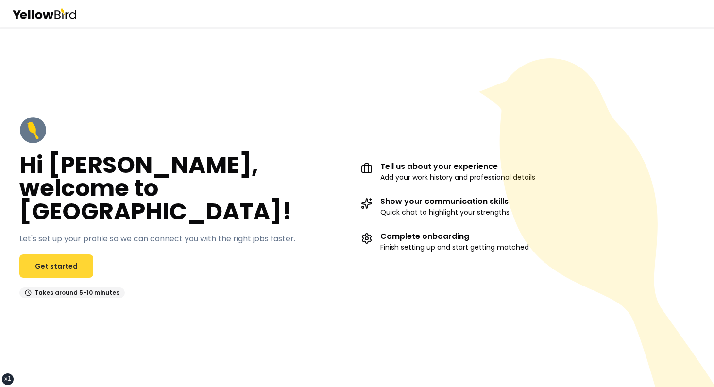
click at [65, 255] on link "Get started" at bounding box center [56, 266] width 74 height 23
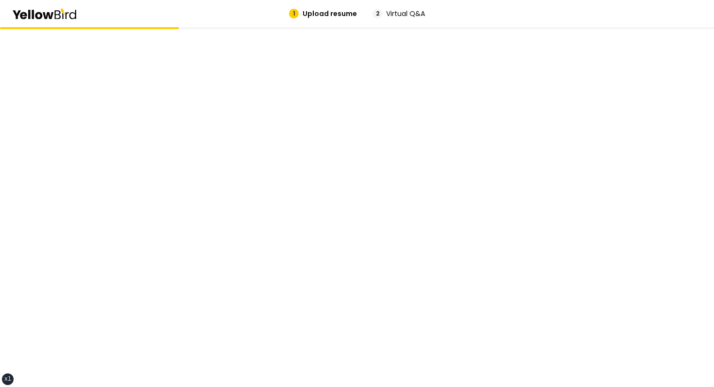
click at [169, 229] on div at bounding box center [357, 207] width 714 height 360
click at [426, 51] on div at bounding box center [357, 207] width 326 height 360
click at [310, 133] on div "Your profile is ready!" at bounding box center [357, 207] width 326 height 360
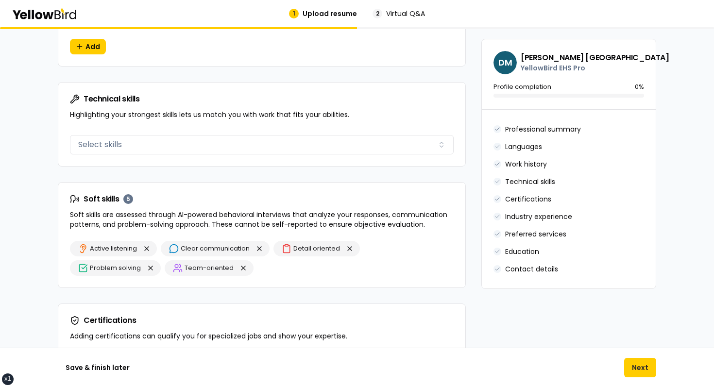
scroll to position [597, 0]
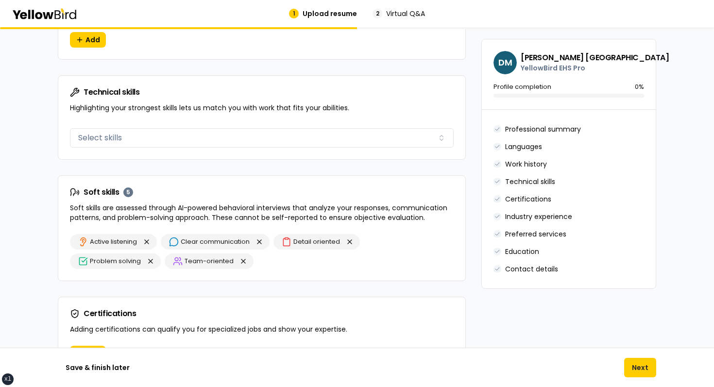
click at [123, 214] on p "Soft skills are assessed through AI-powered behavioral interviews that analyze …" at bounding box center [262, 212] width 384 height 19
click at [148, 244] on button "button" at bounding box center [147, 242] width 12 height 12
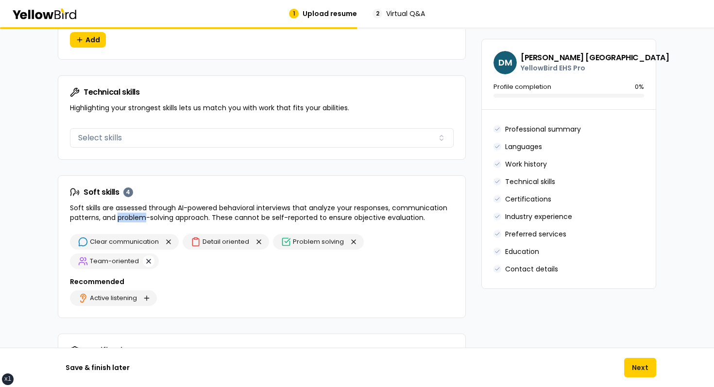
click at [152, 263] on button "button" at bounding box center [149, 261] width 12 height 12
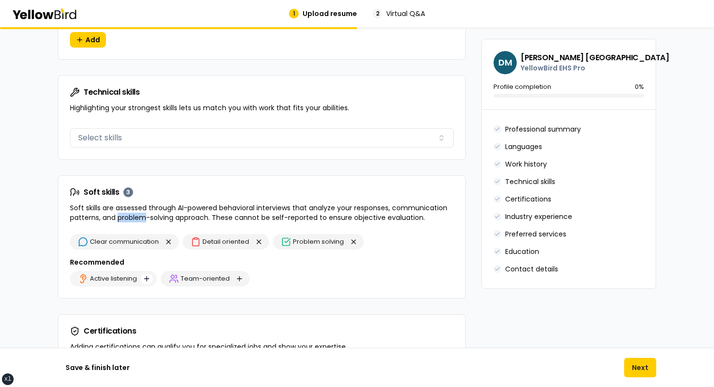
click at [150, 275] on button "button" at bounding box center [147, 279] width 12 height 12
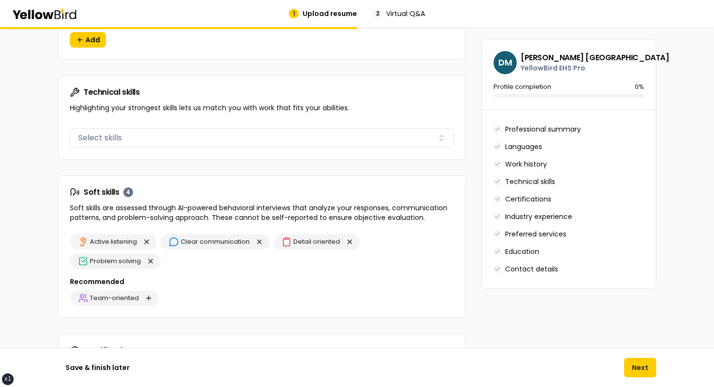
click at [154, 288] on div "Recommended Team-oriented" at bounding box center [262, 291] width 384 height 29
click at [152, 297] on button "button" at bounding box center [149, 298] width 12 height 12
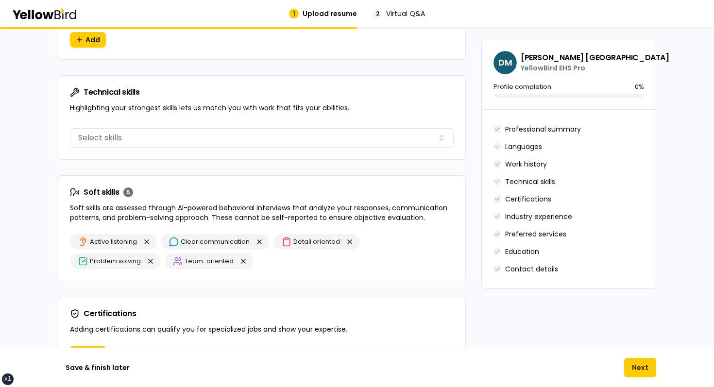
click at [173, 293] on div "Resume Drag & drop or select file to upload Only PDF, Doc, Docx. 20 MB max file…" at bounding box center [262, 192] width 408 height 1380
click at [268, 200] on div "Soft skills 5 Soft skills are assessed through AI-powered behavioral interviews…" at bounding box center [261, 205] width 407 height 58
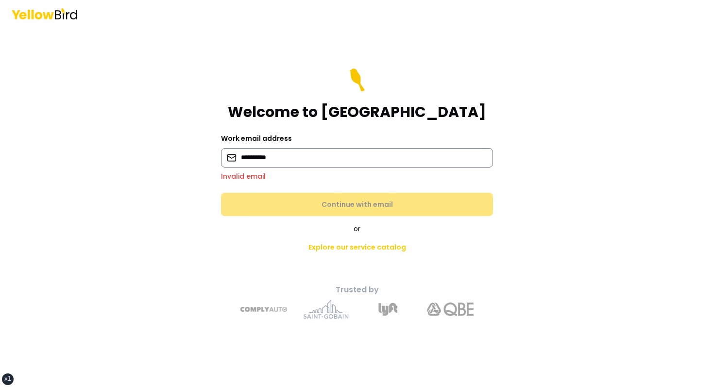
click at [384, 150] on input "**********" at bounding box center [357, 157] width 272 height 19
type input "**********"
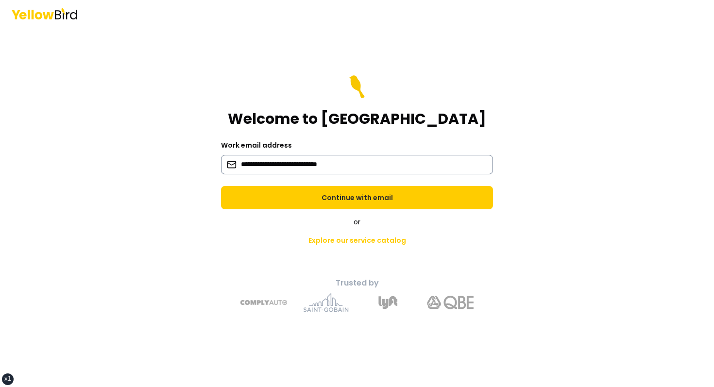
click at [221, 186] on button "Continue with email" at bounding box center [357, 197] width 272 height 23
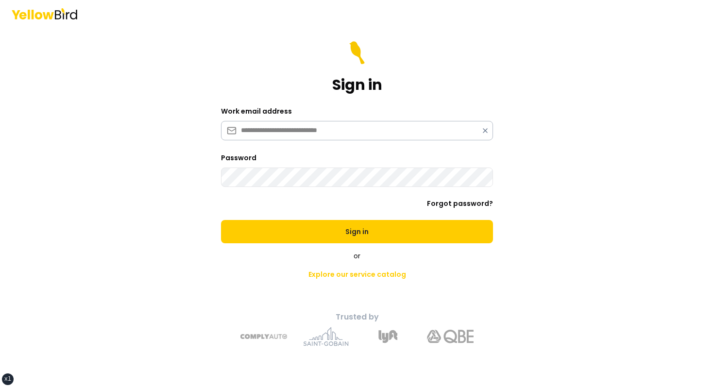
click at [221, 220] on button "Sign in" at bounding box center [357, 231] width 272 height 23
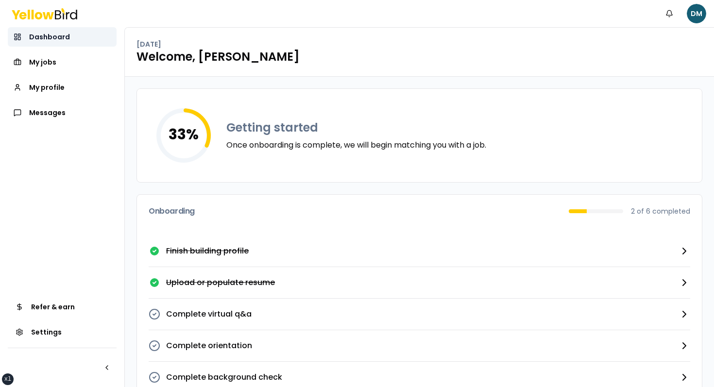
click at [78, 36] on link "Dashboard" at bounding box center [62, 36] width 109 height 19
click at [282, 31] on div "Friday, September 19 Welcome, David" at bounding box center [419, 52] width 589 height 49
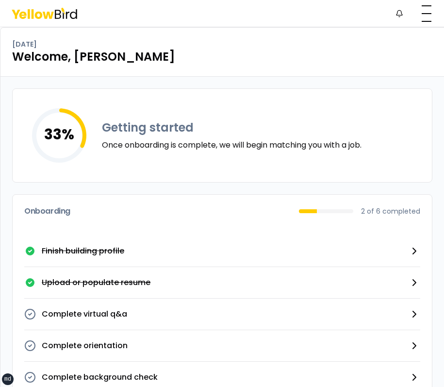
click at [369, 70] on div "[DATE] Welcome, [PERSON_NAME]" at bounding box center [222, 52] width 444 height 49
click at [181, 53] on h1 "Welcome, [PERSON_NAME]" at bounding box center [222, 57] width 421 height 16
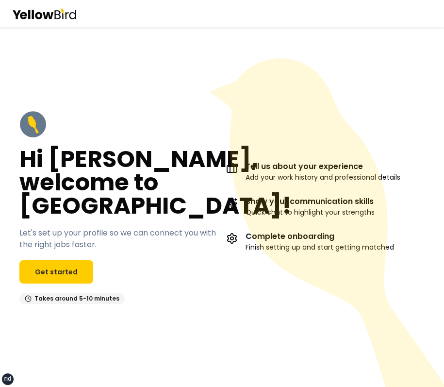
click at [286, 128] on icon at bounding box center [329, 236] width 240 height 357
click at [324, 85] on icon at bounding box center [329, 236] width 240 height 357
click at [55, 265] on link "Get started" at bounding box center [56, 271] width 74 height 23
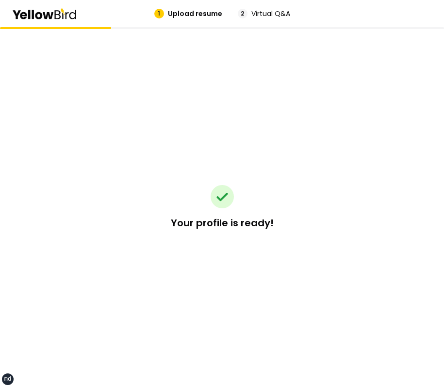
click at [186, 107] on div "Your profile is ready!" at bounding box center [222, 207] width 326 height 360
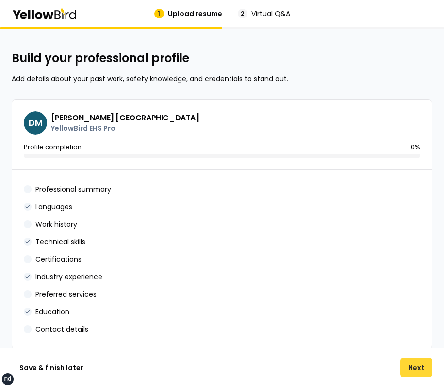
click at [415, 370] on button "Next" at bounding box center [417, 367] width 32 height 19
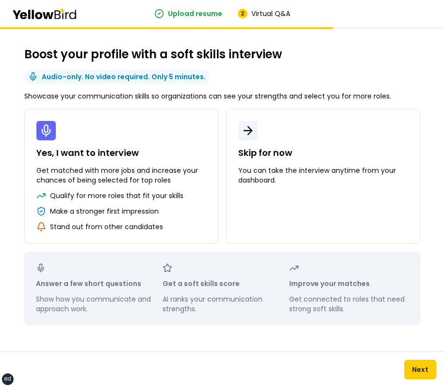
click at [352, 67] on div "Boost your profile with a soft skills interview Audio-only. No video required. …" at bounding box center [222, 189] width 435 height 324
click at [434, 374] on button "Next" at bounding box center [421, 369] width 32 height 19
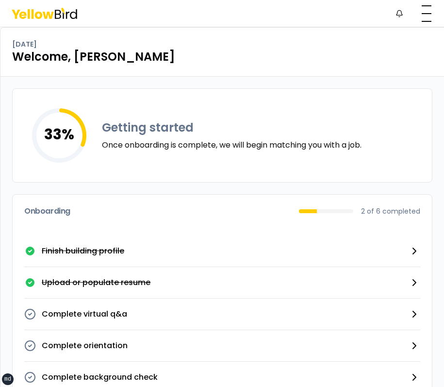
scroll to position [57, 0]
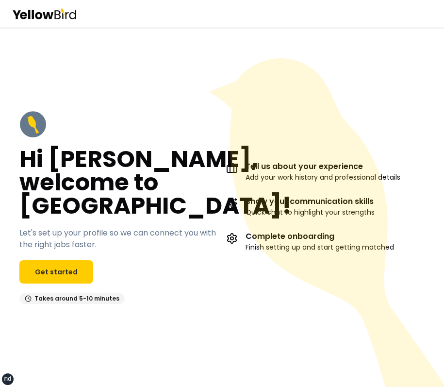
click at [257, 126] on icon at bounding box center [329, 236] width 240 height 357
click at [73, 272] on link "Get started" at bounding box center [56, 271] width 74 height 23
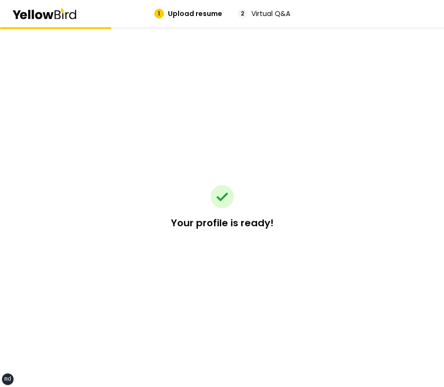
click at [252, 140] on div "Your profile is ready!" at bounding box center [222, 207] width 326 height 360
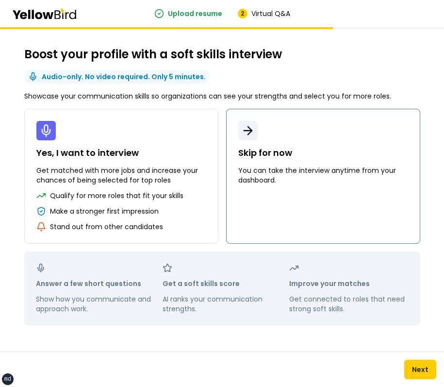
click at [312, 151] on p "Skip for now" at bounding box center [323, 153] width 170 height 14
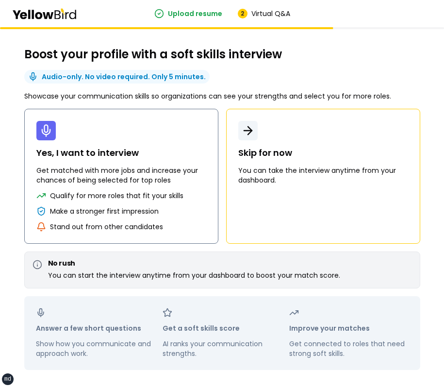
click at [173, 172] on p "Get matched with more jobs and increase your chances of being selected for top …" at bounding box center [121, 175] width 170 height 19
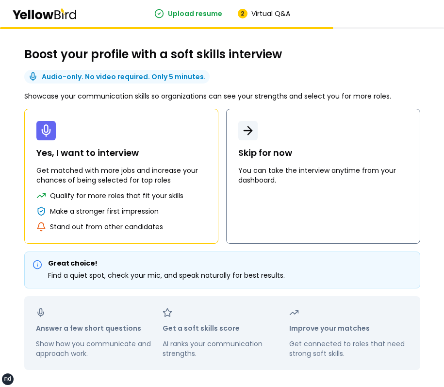
click at [270, 206] on button "Skip for now You can take the interview anytime from your dashboard." at bounding box center [323, 176] width 194 height 135
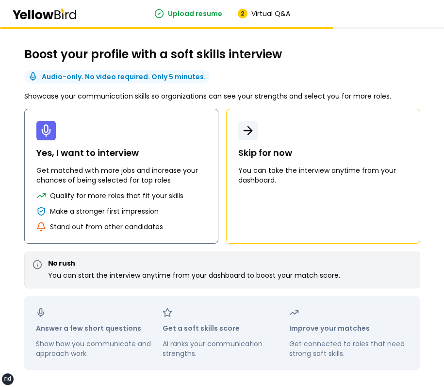
click at [204, 198] on div "Qualify for more roles that fit your skills" at bounding box center [121, 196] width 170 height 10
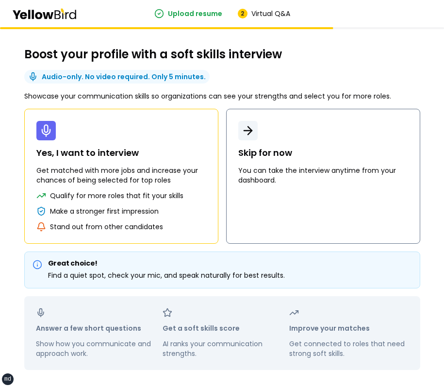
click at [284, 202] on button "Skip for now You can take the interview anytime from your dashboard." at bounding box center [323, 176] width 194 height 135
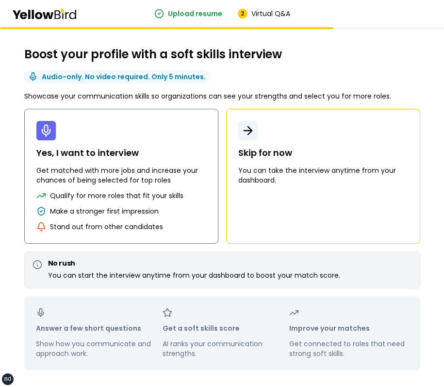
click at [194, 205] on button "Yes, I want to interview Get matched with more jobs and increase your chances o…" at bounding box center [121, 176] width 194 height 135
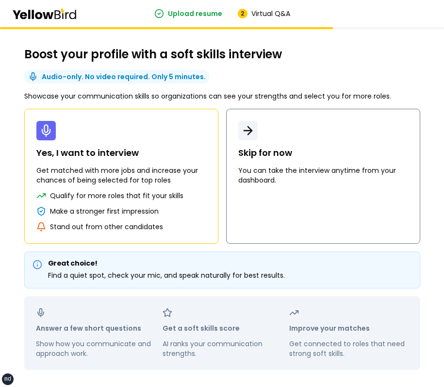
click at [290, 126] on button "Skip for now You can take the interview anytime from your dashboard." at bounding box center [323, 176] width 194 height 135
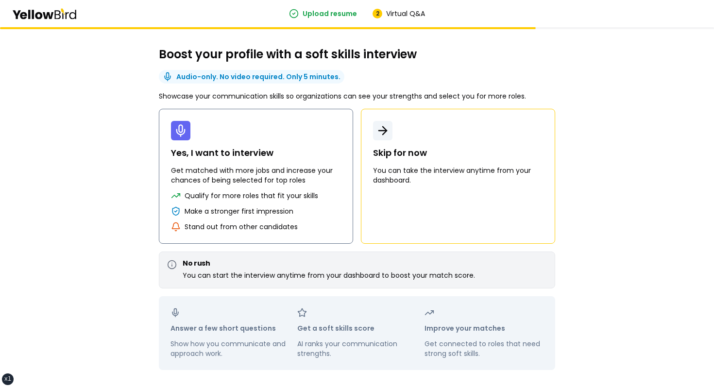
click at [258, 155] on p "Yes, I want to interview" at bounding box center [256, 153] width 170 height 14
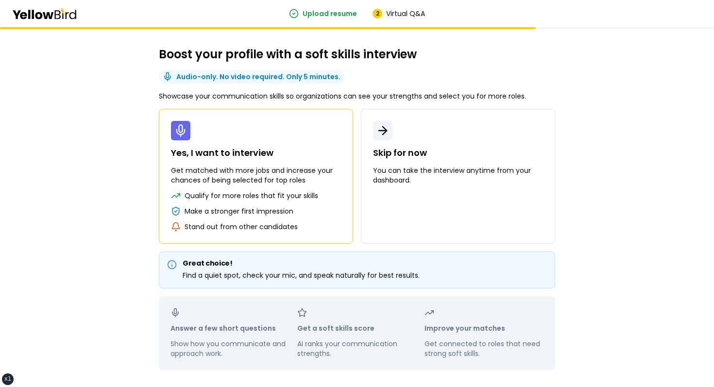
scroll to position [38, 0]
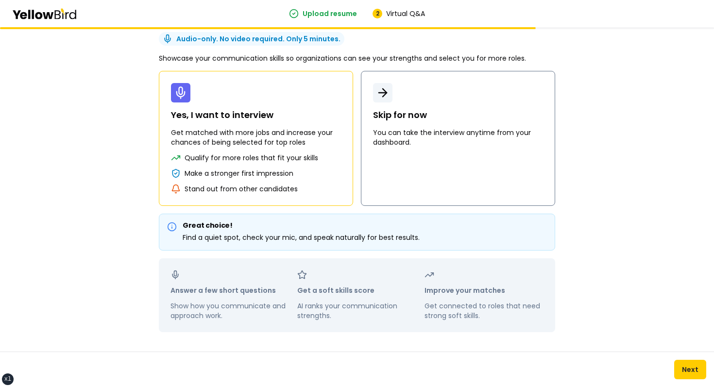
click at [397, 113] on p "Skip for now" at bounding box center [458, 115] width 170 height 14
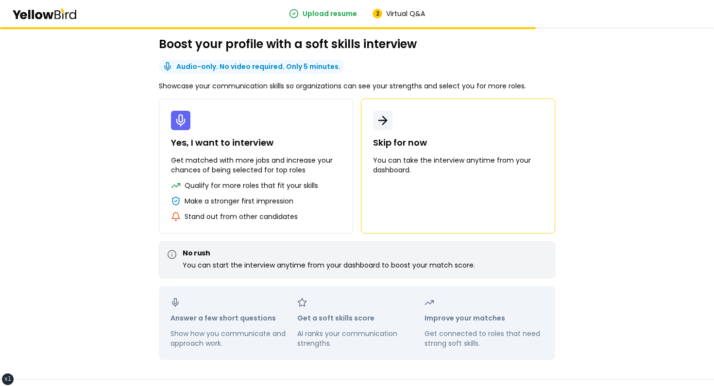
scroll to position [0, 0]
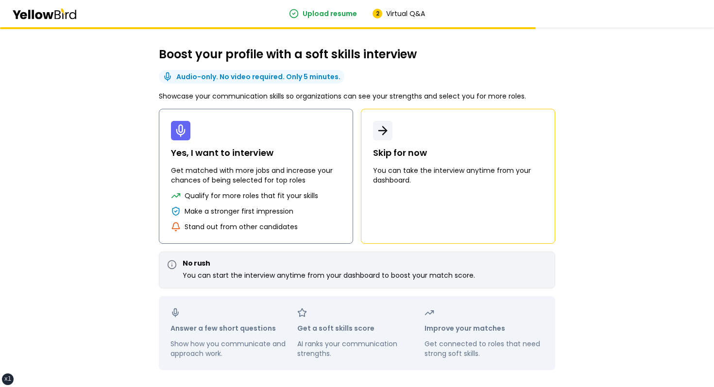
click at [309, 124] on button "Yes, I want to interview Get matched with more jobs and increase your chances o…" at bounding box center [256, 176] width 194 height 135
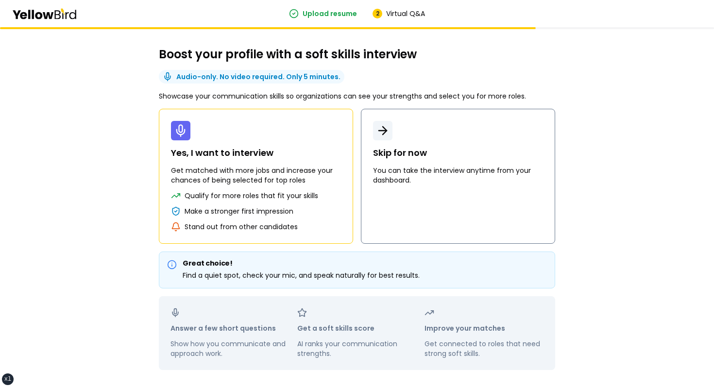
click at [434, 136] on button "Skip for now You can take the interview anytime from your dashboard." at bounding box center [458, 176] width 194 height 135
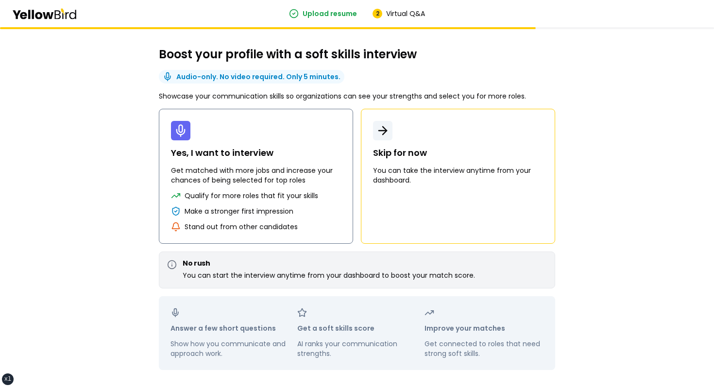
click at [296, 151] on p "Yes, I want to interview" at bounding box center [256, 153] width 170 height 14
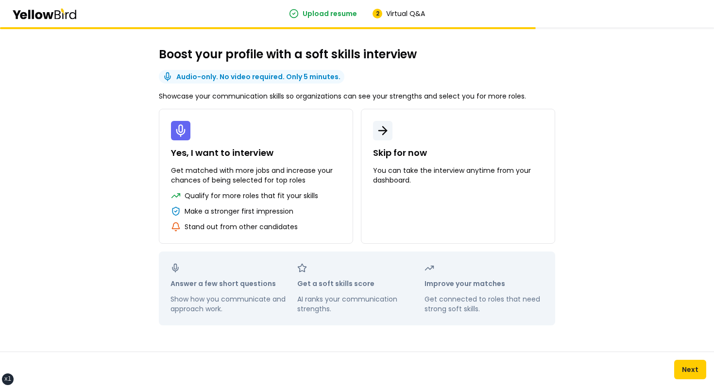
click at [359, 127] on div "Yes, I want to interview Get matched with more jobs and increase your chances o…" at bounding box center [357, 176] width 396 height 135
click at [313, 131] on button "Yes, I want to interview Get matched with more jobs and increase your chances o…" at bounding box center [256, 176] width 194 height 135
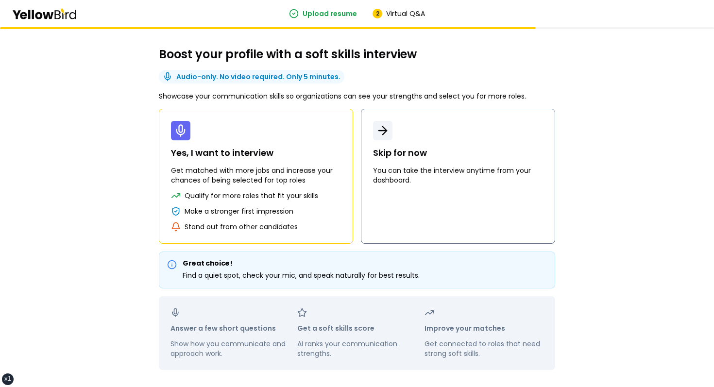
click at [437, 156] on p "Skip for now" at bounding box center [458, 153] width 170 height 14
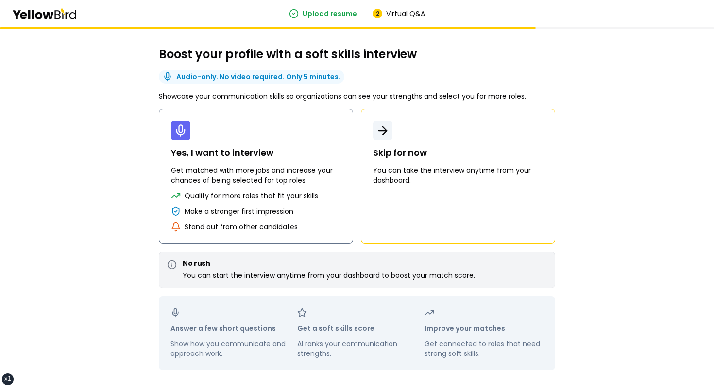
click at [280, 167] on p "Get matched with more jobs and increase your chances of being selected for top …" at bounding box center [256, 175] width 170 height 19
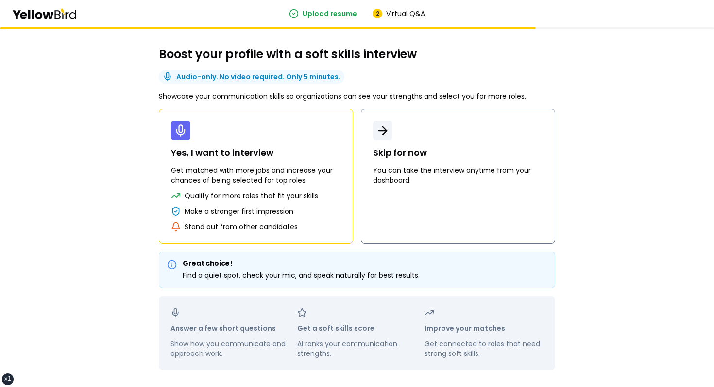
click at [456, 161] on button "Skip for now You can take the interview anytime from your dashboard." at bounding box center [458, 176] width 194 height 135
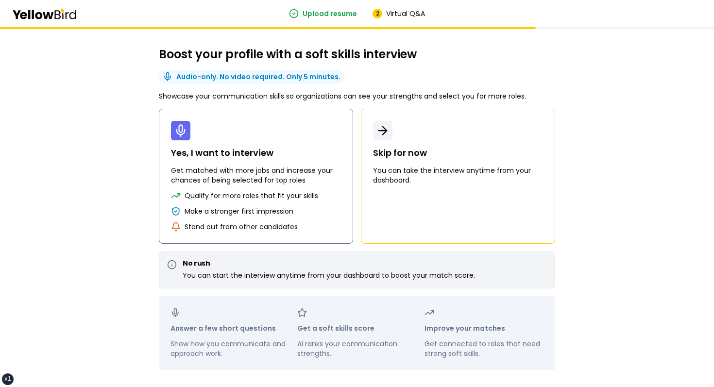
click at [272, 140] on button "Yes, I want to interview Get matched with more jobs and increase your chances o…" at bounding box center [256, 176] width 194 height 135
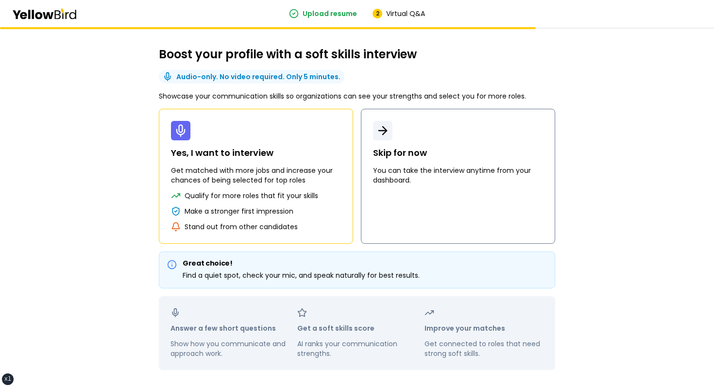
click at [465, 128] on button "Skip for now You can take the interview anytime from your dashboard." at bounding box center [458, 176] width 194 height 135
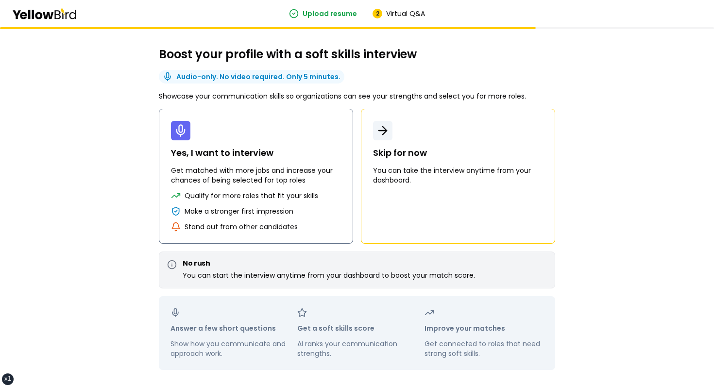
click at [271, 168] on p "Get matched with more jobs and increase your chances of being selected for top …" at bounding box center [256, 175] width 170 height 19
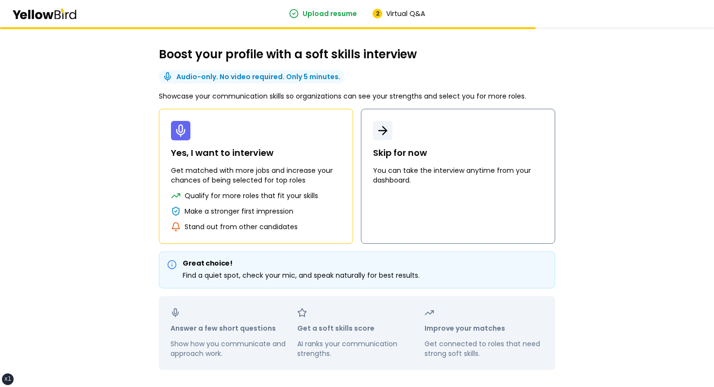
click at [418, 151] on p "Skip for now" at bounding box center [458, 153] width 170 height 14
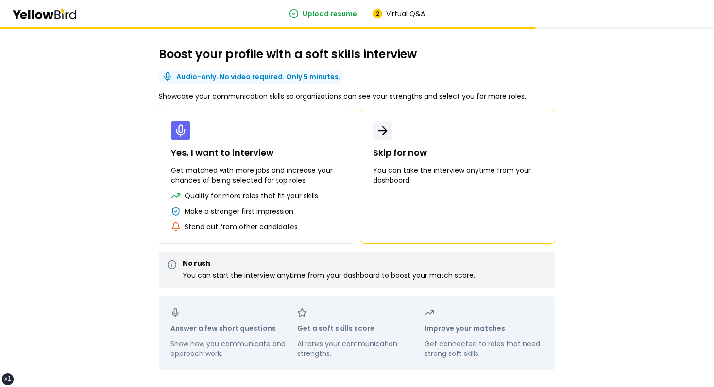
scroll to position [38, 0]
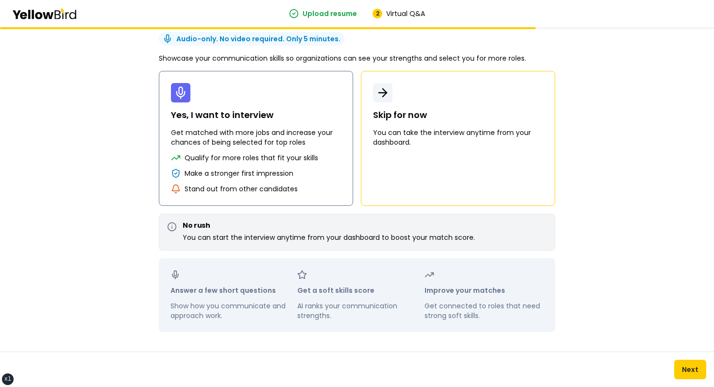
click at [293, 192] on p "Stand out from other candidates" at bounding box center [241, 189] width 113 height 10
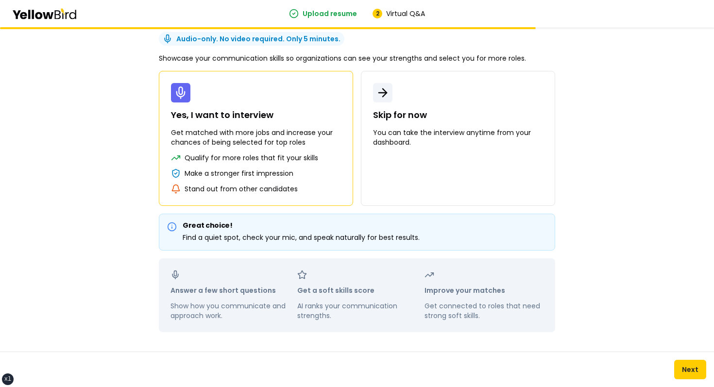
scroll to position [0, 0]
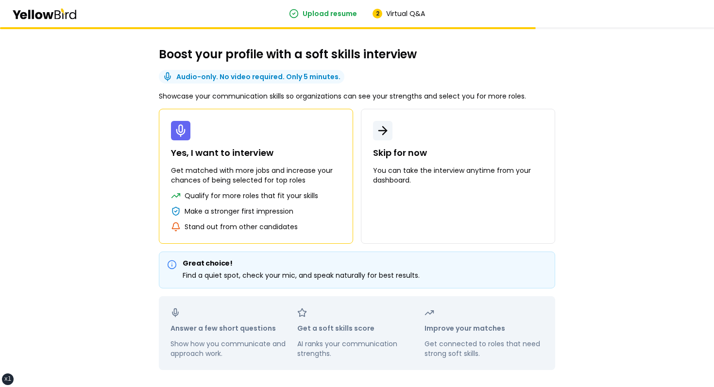
click at [433, 244] on div "Boost your profile with a soft skills interview Audio-only. No video required. …" at bounding box center [356, 208] width 435 height 362
click at [444, 221] on button "Skip for now You can take the interview anytime from your dashboard." at bounding box center [458, 176] width 194 height 135
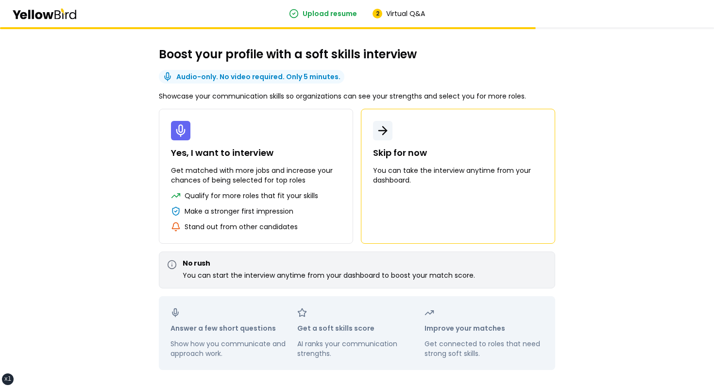
click at [236, 89] on div "Boost your profile with a soft skills interview Audio-only. No video required. …" at bounding box center [356, 208] width 435 height 362
click at [236, 145] on button "Yes, I want to interview Get matched with more jobs and increase your chances o…" at bounding box center [256, 176] width 194 height 135
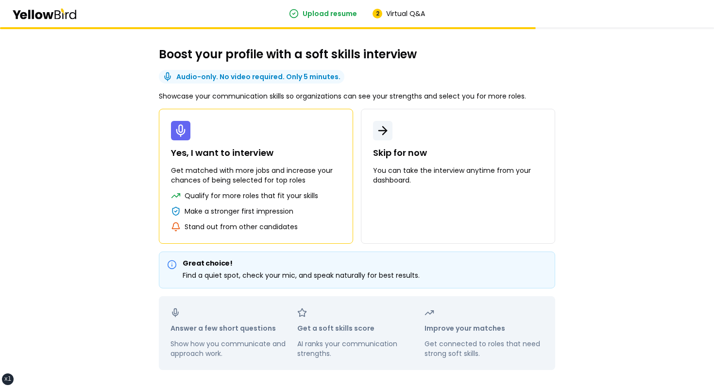
click at [445, 64] on div "Boost your profile with a soft skills interview Audio-only. No video required. …" at bounding box center [356, 208] width 435 height 362
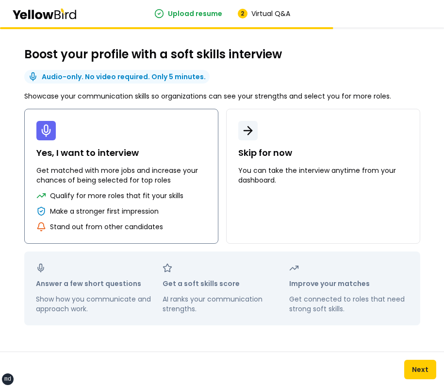
click at [137, 154] on p "Yes, I want to interview" at bounding box center [121, 153] width 170 height 14
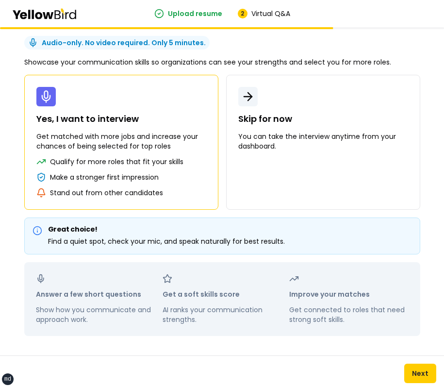
scroll to position [38, 0]
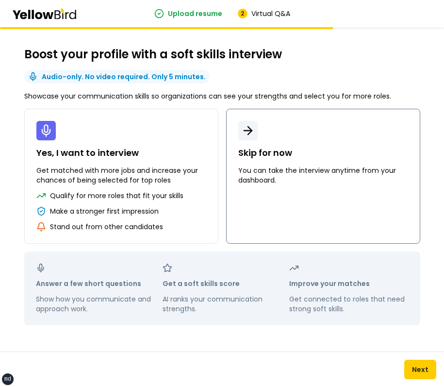
click at [323, 147] on p "Skip for now" at bounding box center [323, 153] width 170 height 14
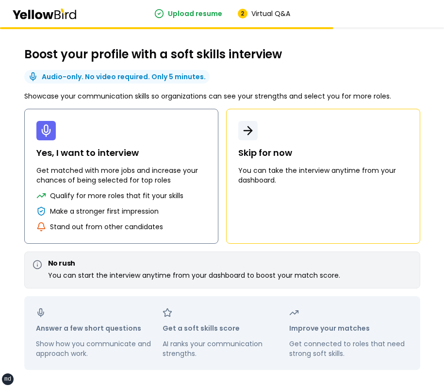
scroll to position [38, 0]
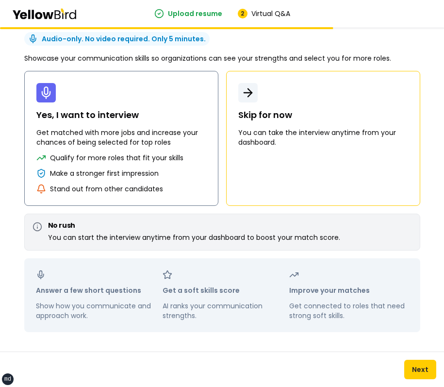
click at [168, 153] on p "Qualify for more roles that fit your skills" at bounding box center [117, 158] width 134 height 10
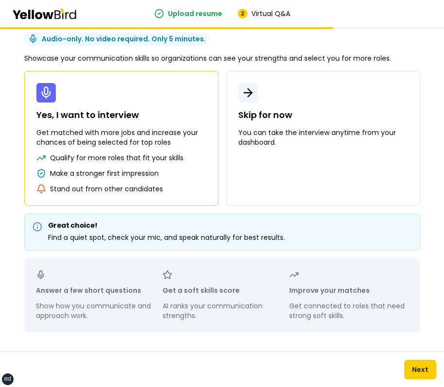
scroll to position [0, 0]
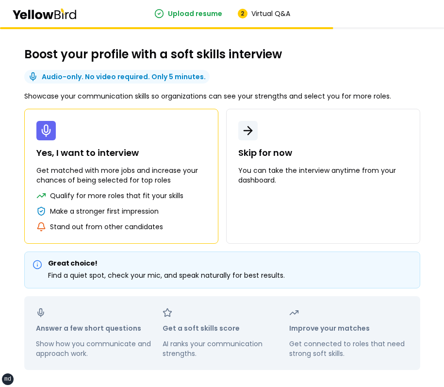
click at [183, 173] on p "Get matched with more jobs and increase your chances of being selected for top …" at bounding box center [121, 175] width 170 height 19
click at [301, 173] on p "You can take the interview anytime from your dashboard." at bounding box center [323, 175] width 170 height 19
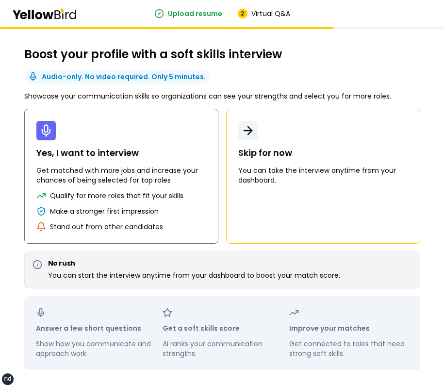
click at [135, 189] on button "Yes, I want to interview Get matched with more jobs and increase your chances o…" at bounding box center [121, 176] width 194 height 135
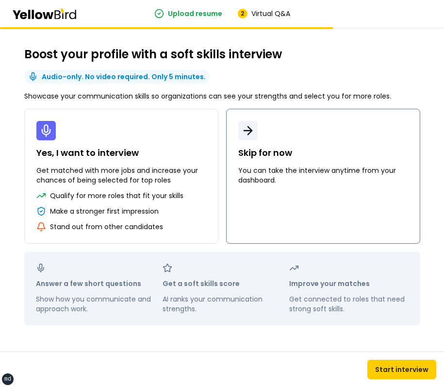
click at [296, 185] on button "Skip for now You can take the interview anytime from your dashboard." at bounding box center [323, 176] width 194 height 135
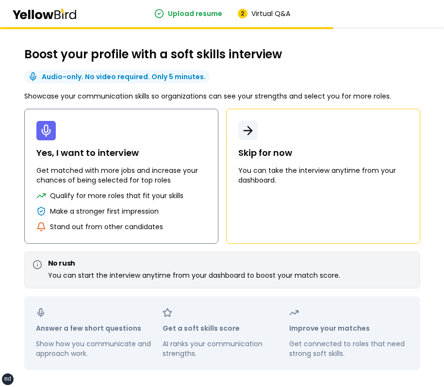
click at [153, 158] on p "Yes, I want to interview" at bounding box center [121, 153] width 170 height 14
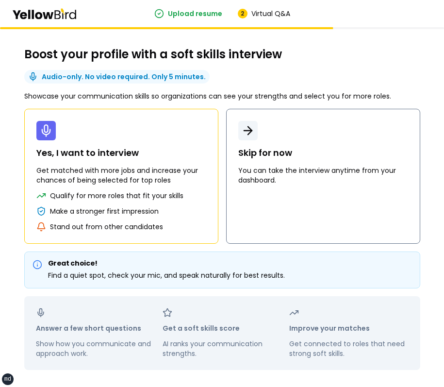
click at [313, 172] on p "You can take the interview anytime from your dashboard." at bounding box center [323, 175] width 170 height 19
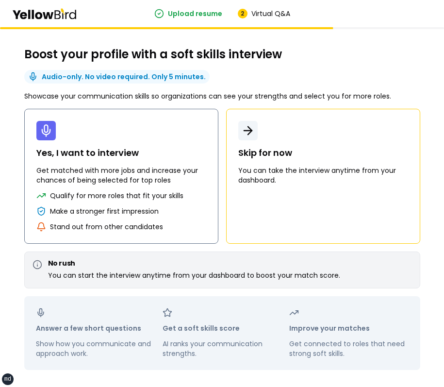
click at [132, 176] on p "Get matched with more jobs and increase your chances of being selected for top …" at bounding box center [121, 175] width 170 height 19
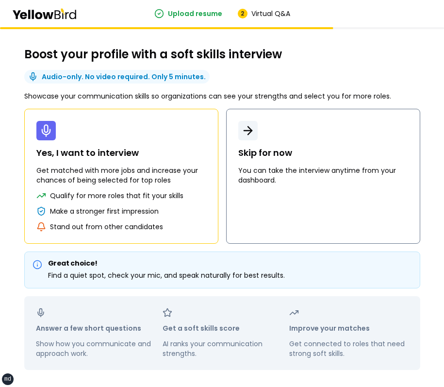
click at [306, 159] on p "Skip for now" at bounding box center [323, 153] width 170 height 14
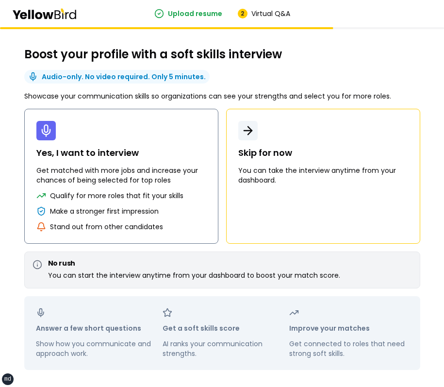
click at [115, 188] on button "Yes, I want to interview Get matched with more jobs and increase your chances o…" at bounding box center [121, 176] width 194 height 135
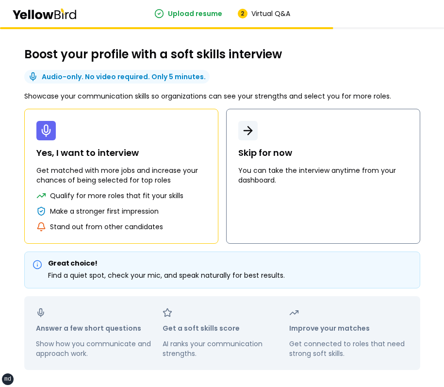
click at [322, 169] on p "You can take the interview anytime from your dashboard." at bounding box center [323, 175] width 170 height 19
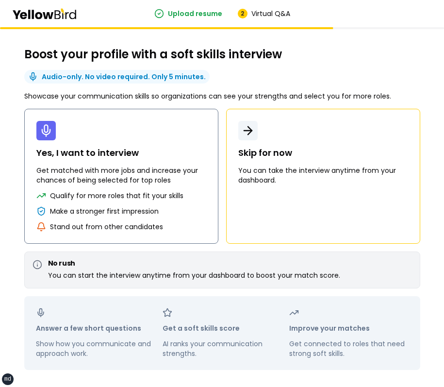
click at [137, 166] on p "Get matched with more jobs and increase your chances of being selected for top …" at bounding box center [121, 175] width 170 height 19
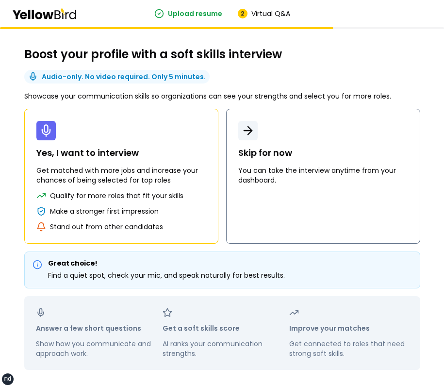
scroll to position [38, 0]
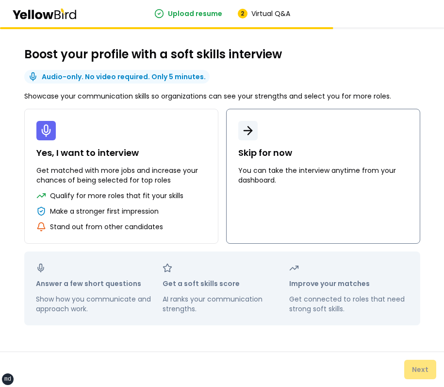
click at [298, 197] on button "Skip for now You can take the interview anytime from your dashboard." at bounding box center [323, 176] width 194 height 135
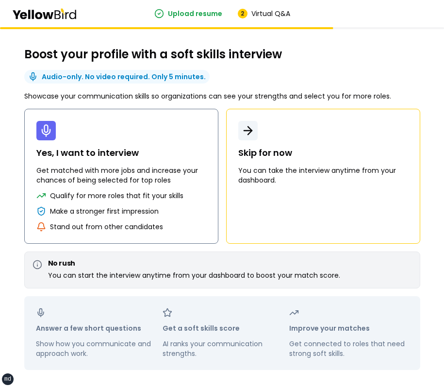
click at [146, 166] on p "Get matched with more jobs and increase your chances of being selected for top …" at bounding box center [121, 175] width 170 height 19
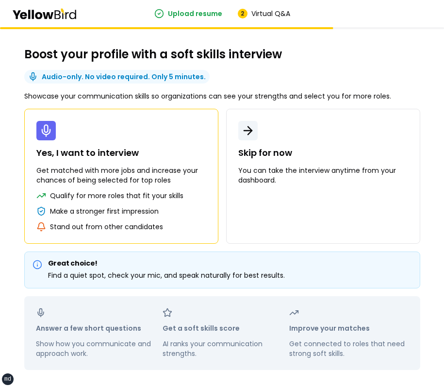
scroll to position [38, 0]
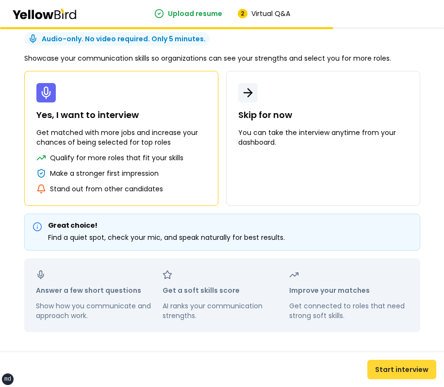
click at [406, 360] on button "Start interview" at bounding box center [402, 369] width 69 height 19
click at [406, 379] on div "Start interview" at bounding box center [222, 369] width 444 height 35
click at [408, 372] on button "Start interview" at bounding box center [402, 369] width 69 height 19
click at [407, 372] on button "Start interview" at bounding box center [402, 369] width 69 height 19
click at [385, 362] on button "Start interview" at bounding box center [402, 369] width 69 height 19
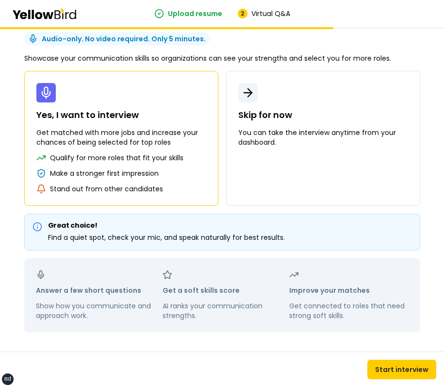
scroll to position [0, 0]
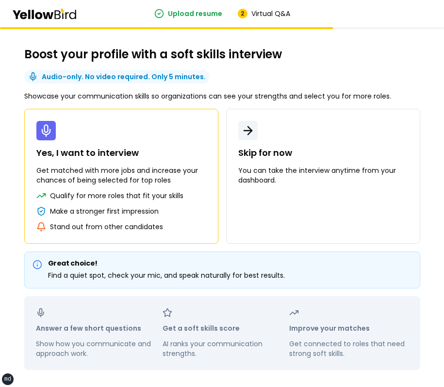
click at [433, 200] on div "Boost your profile with a soft skills interview Audio-only. No video required. …" at bounding box center [222, 208] width 435 height 362
click at [428, 202] on div "Boost your profile with a soft skills interview Audio-only. No video required. …" at bounding box center [222, 208] width 435 height 362
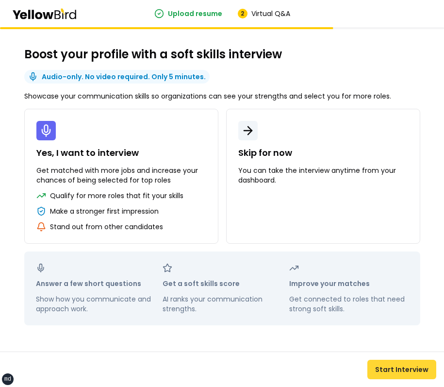
click at [396, 370] on link "Start Interview" at bounding box center [402, 369] width 69 height 19
click at [388, 377] on link "Start Interview" at bounding box center [402, 369] width 69 height 19
click at [393, 369] on link "Start Interview" at bounding box center [402, 369] width 69 height 19
click at [370, 90] on div "Boost your profile with a soft skills interview Audio-only. No video required. …" at bounding box center [222, 189] width 435 height 324
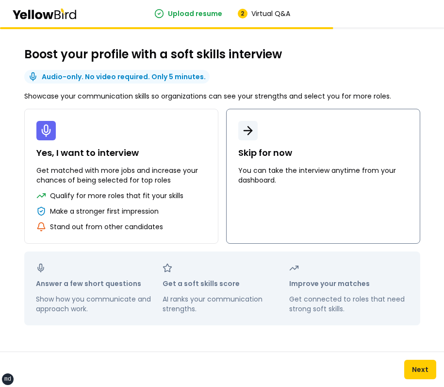
click at [267, 188] on button "Skip for now You can take the interview anytime from your dashboard." at bounding box center [323, 176] width 194 height 135
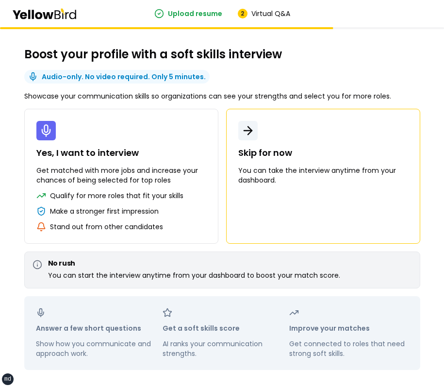
scroll to position [38, 0]
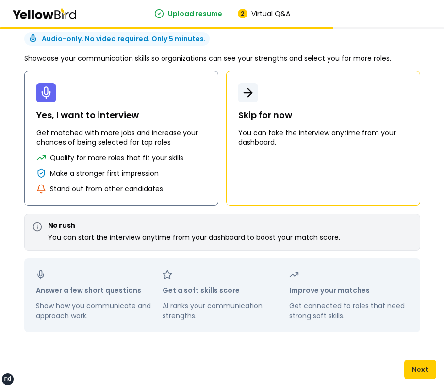
click at [175, 158] on p "Qualify for more roles that fit your skills" at bounding box center [117, 158] width 134 height 10
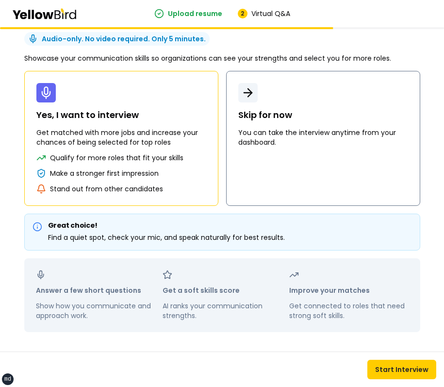
click at [267, 160] on button "Skip for now You can take the interview anytime from your dashboard." at bounding box center [323, 138] width 194 height 135
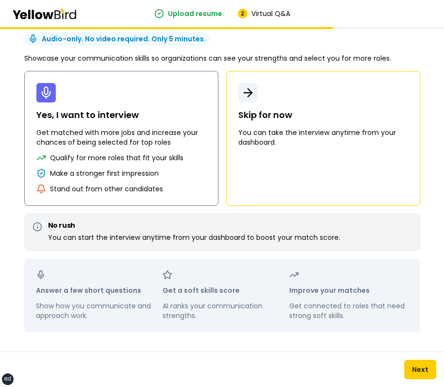
click at [160, 150] on button "Yes, I want to interview Get matched with more jobs and increase your chances o…" at bounding box center [121, 138] width 194 height 135
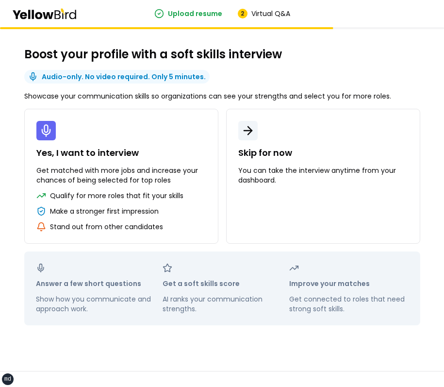
click at [359, 74] on div "Boost your profile with a soft skills interview Audio-only. No video required. …" at bounding box center [222, 199] width 435 height 344
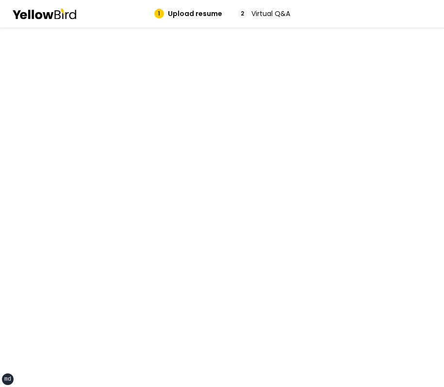
click at [309, 131] on main at bounding box center [222, 207] width 444 height 360
click at [255, 12] on span "Virtual Q&A" at bounding box center [271, 14] width 39 height 10
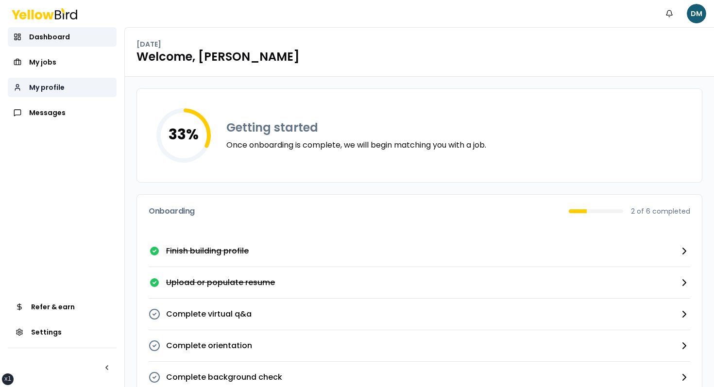
click at [41, 80] on link "My profile" at bounding box center [62, 87] width 109 height 19
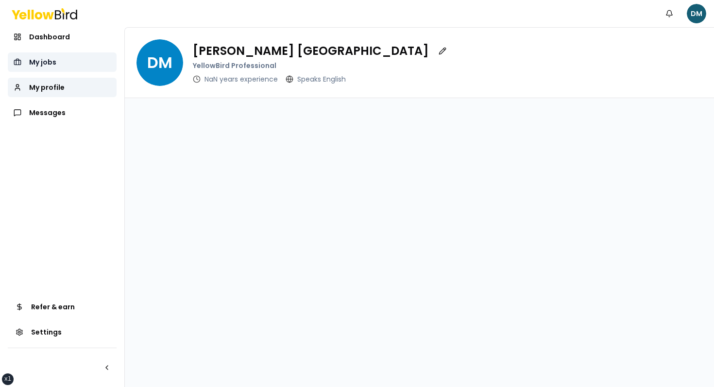
click at [44, 71] on link "My jobs" at bounding box center [62, 61] width 109 height 19
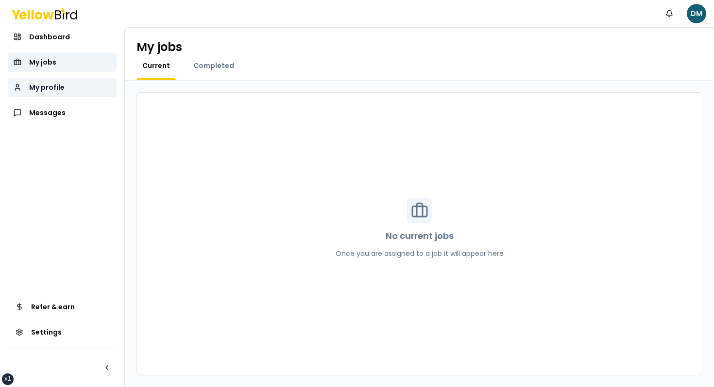
click at [41, 85] on span "My profile" at bounding box center [46, 88] width 35 height 10
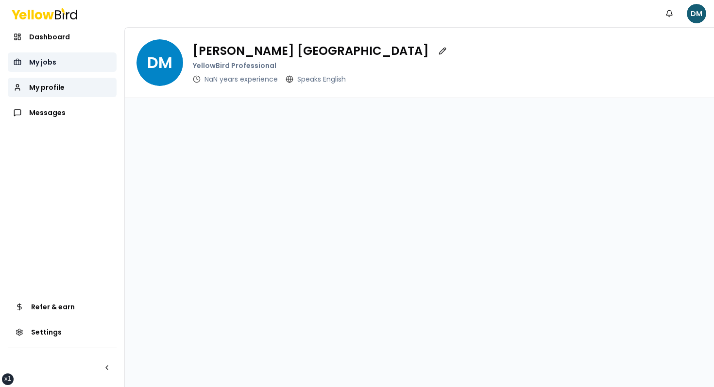
click at [51, 53] on link "My jobs" at bounding box center [62, 61] width 109 height 19
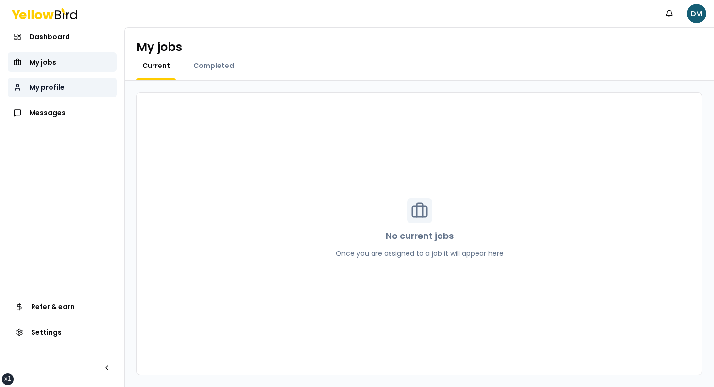
click at [54, 80] on link "My profile" at bounding box center [62, 87] width 109 height 19
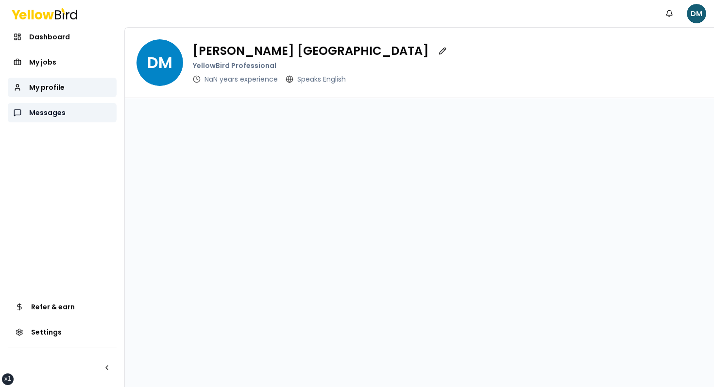
click at [56, 106] on link "Messages" at bounding box center [62, 112] width 109 height 19
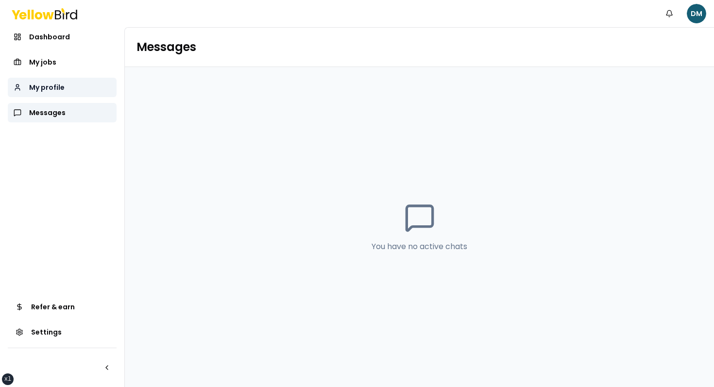
click at [56, 88] on span "My profile" at bounding box center [46, 88] width 35 height 10
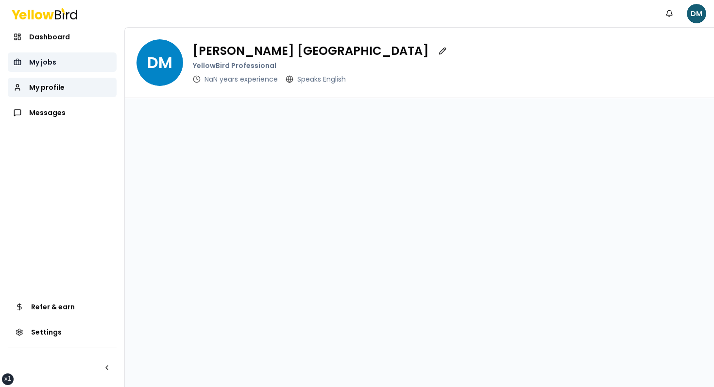
click at [56, 64] on link "My jobs" at bounding box center [62, 61] width 109 height 19
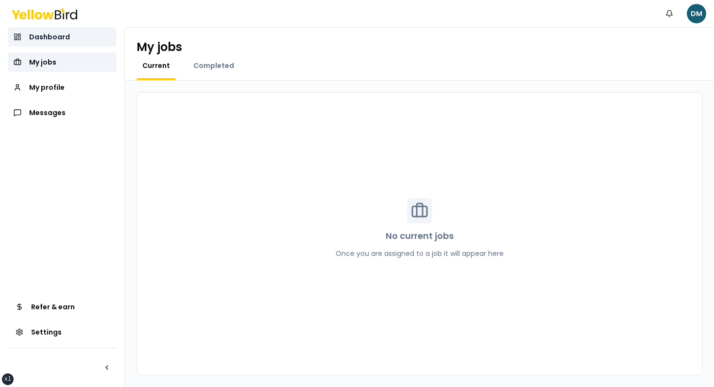
click at [60, 38] on span "Dashboard" at bounding box center [49, 37] width 41 height 10
